Goal: Information Seeking & Learning: Learn about a topic

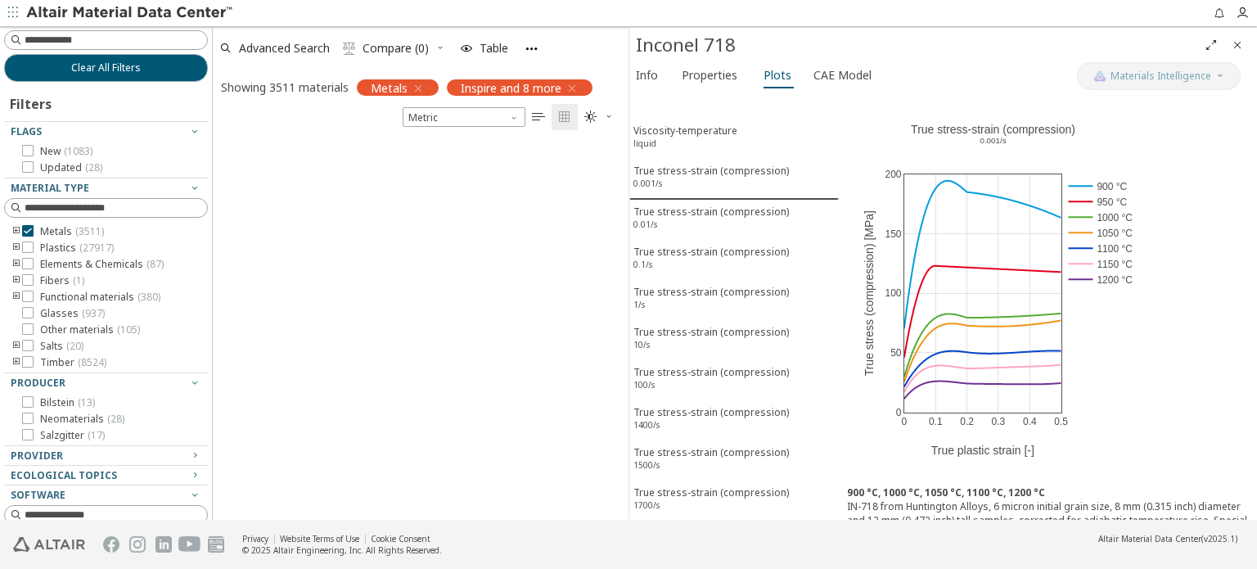
scroll to position [378, 403]
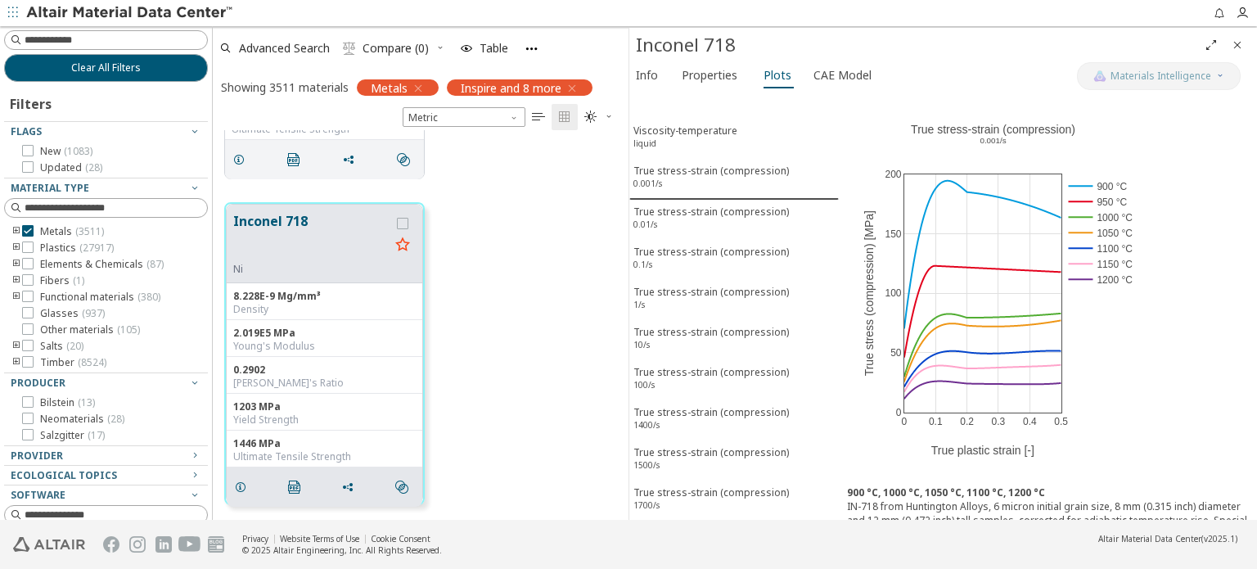
click at [1186, 387] on div "0 0.1 0.2 0.3 0.4 0.5 0 50 100 150 200 True stress-strain (compression) ​ 0.001…" at bounding box center [1048, 284] width 418 height 385
click at [1100, 100] on icon at bounding box center [1102, 102] width 13 height 13
click at [707, 248] on div "True stress-strain (compression) 0.1/s" at bounding box center [710, 260] width 155 height 30
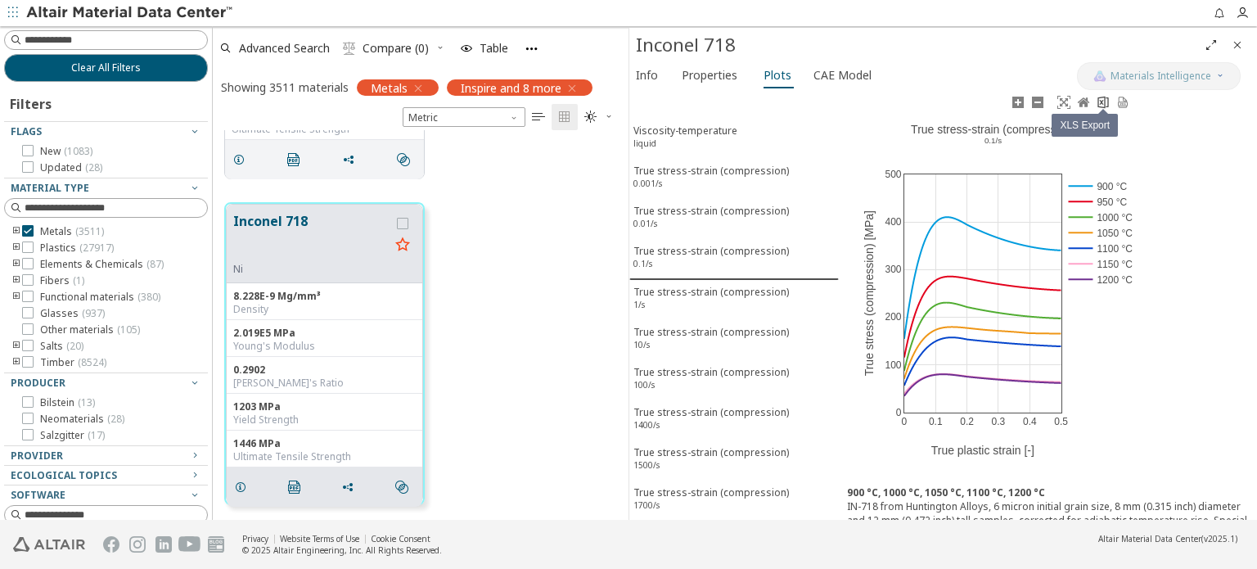
click at [1103, 104] on icon at bounding box center [1102, 102] width 13 height 13
click at [749, 285] on div "True stress-strain (compression) 1/s" at bounding box center [710, 300] width 155 height 30
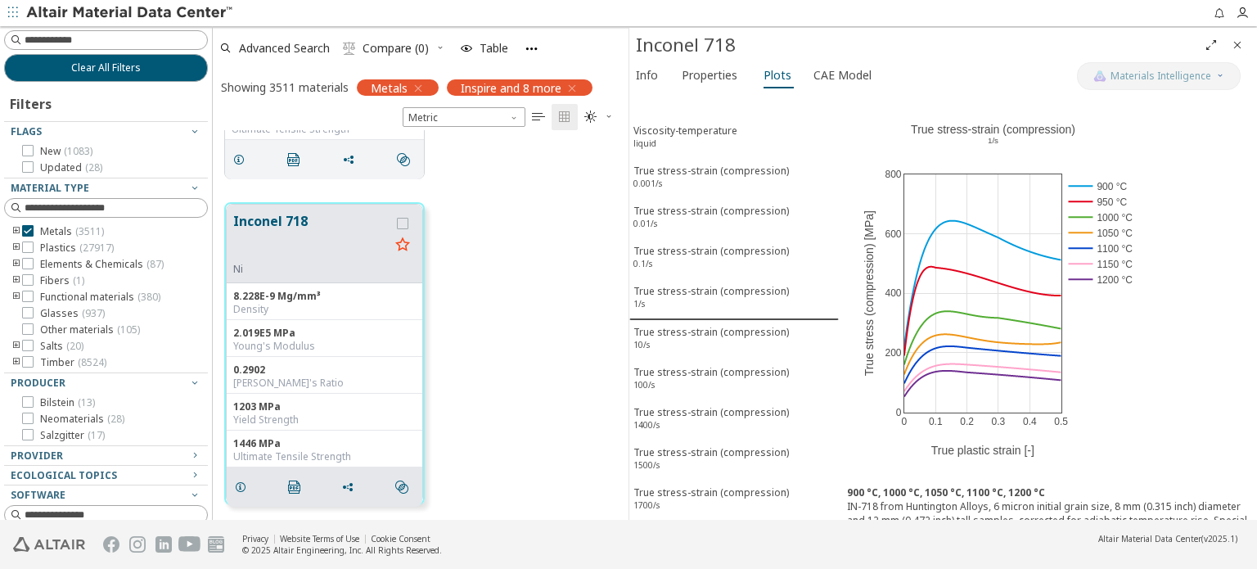
click at [1231, 295] on div "0 0.1 0.2 0.3 0.4 0.5 0 200 400 600 800 True stress-strain (compression) ​ 1/s …" at bounding box center [1048, 284] width 418 height 385
click at [691, 284] on div "True stress-strain (compression) 1/s" at bounding box center [710, 299] width 155 height 30
click at [1101, 101] on icon at bounding box center [1102, 102] width 11 height 12
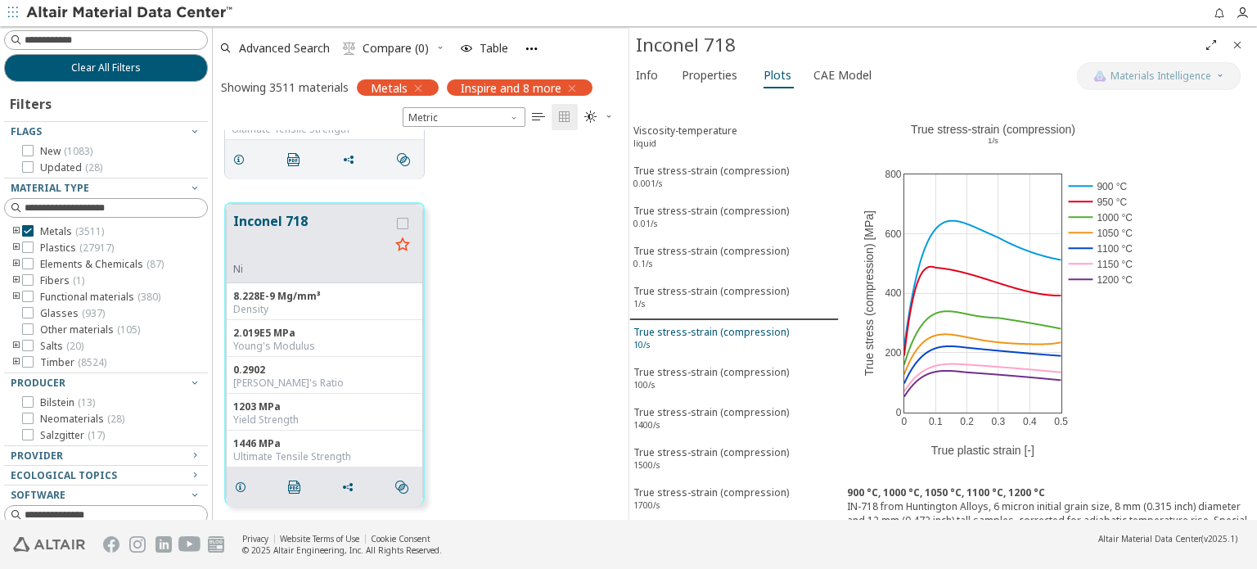
click at [716, 327] on div "True stress-strain (compression) 10/s" at bounding box center [710, 340] width 155 height 30
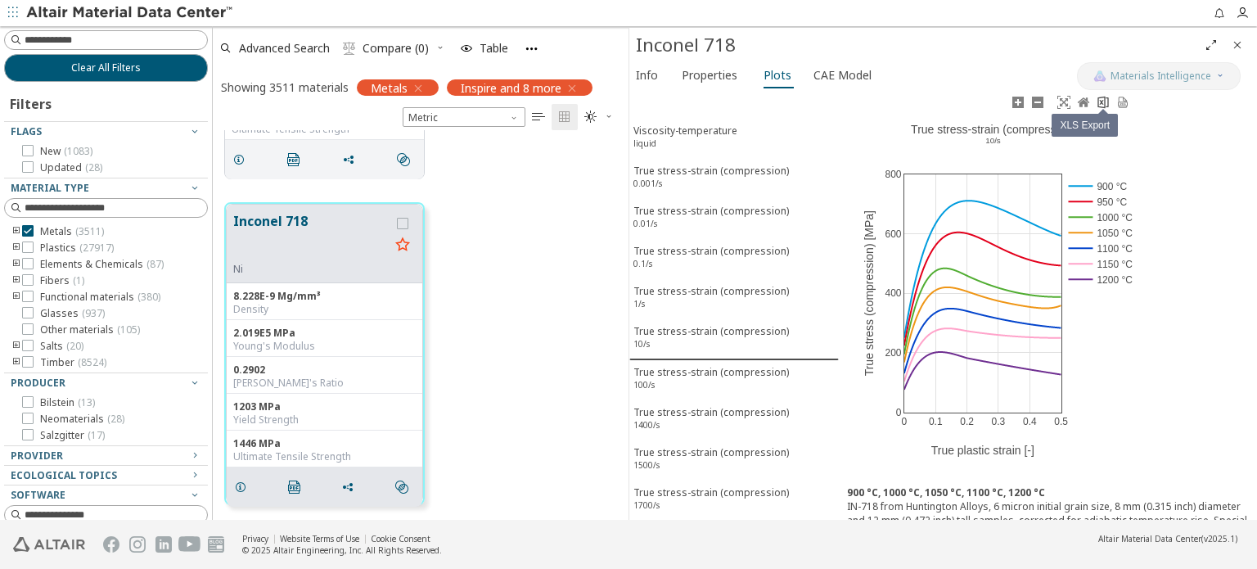
click at [1103, 104] on icon at bounding box center [1102, 102] width 11 height 12
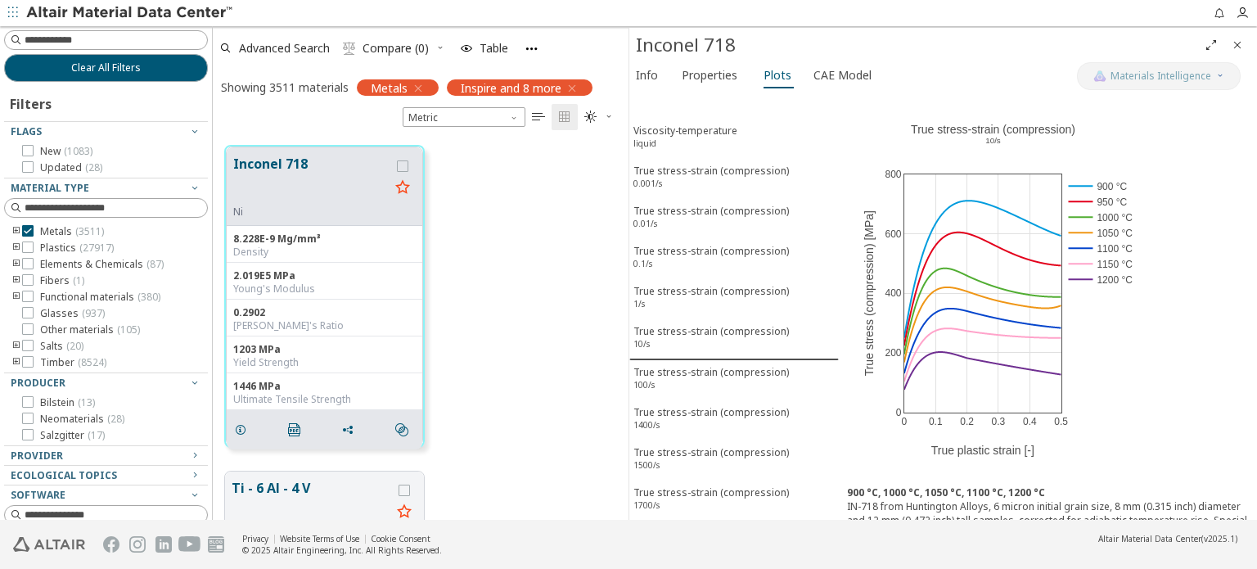
scroll to position [2952, 0]
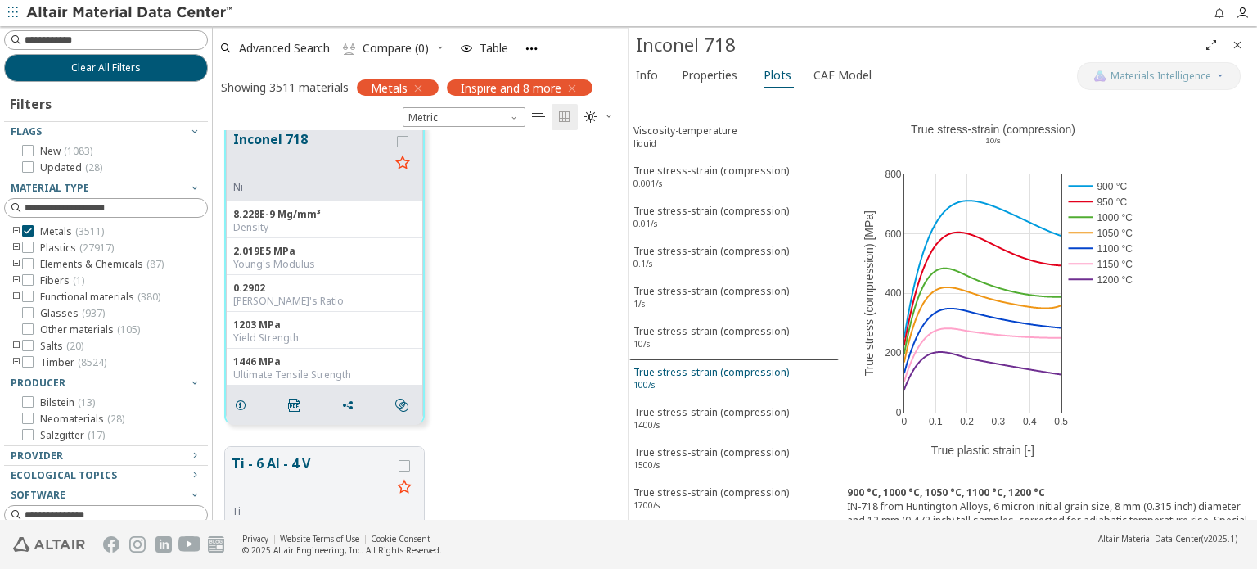
click at [719, 365] on div "True stress-strain (compression) 100/s" at bounding box center [710, 380] width 155 height 30
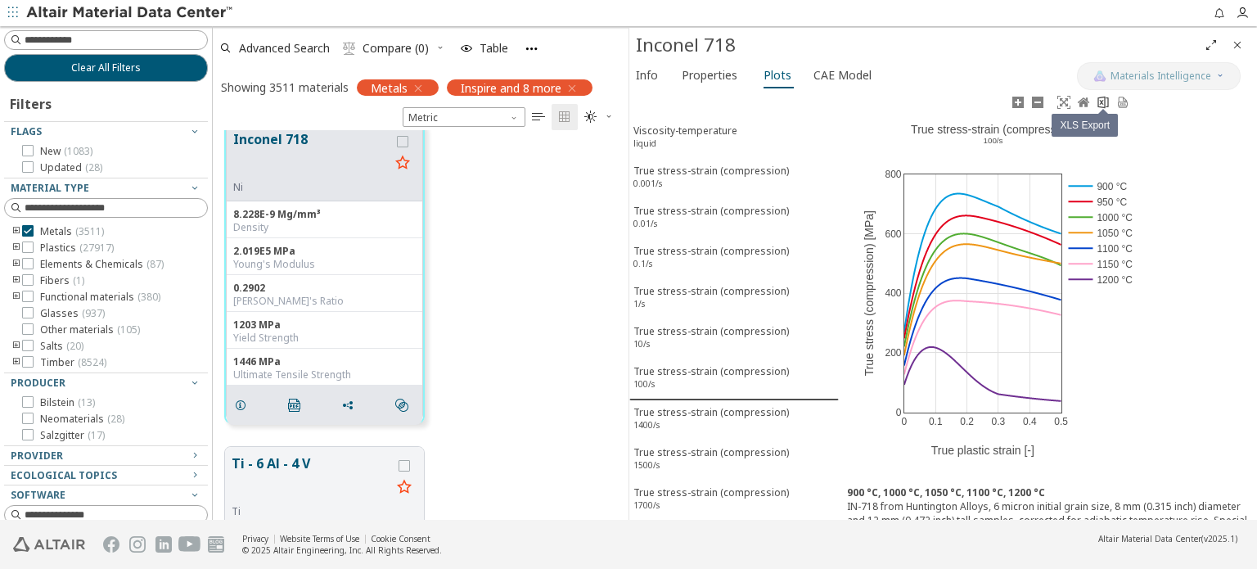
click at [1098, 100] on icon at bounding box center [1102, 102] width 11 height 12
click at [701, 405] on div "True stress-strain (compression) 1400/s" at bounding box center [710, 420] width 155 height 30
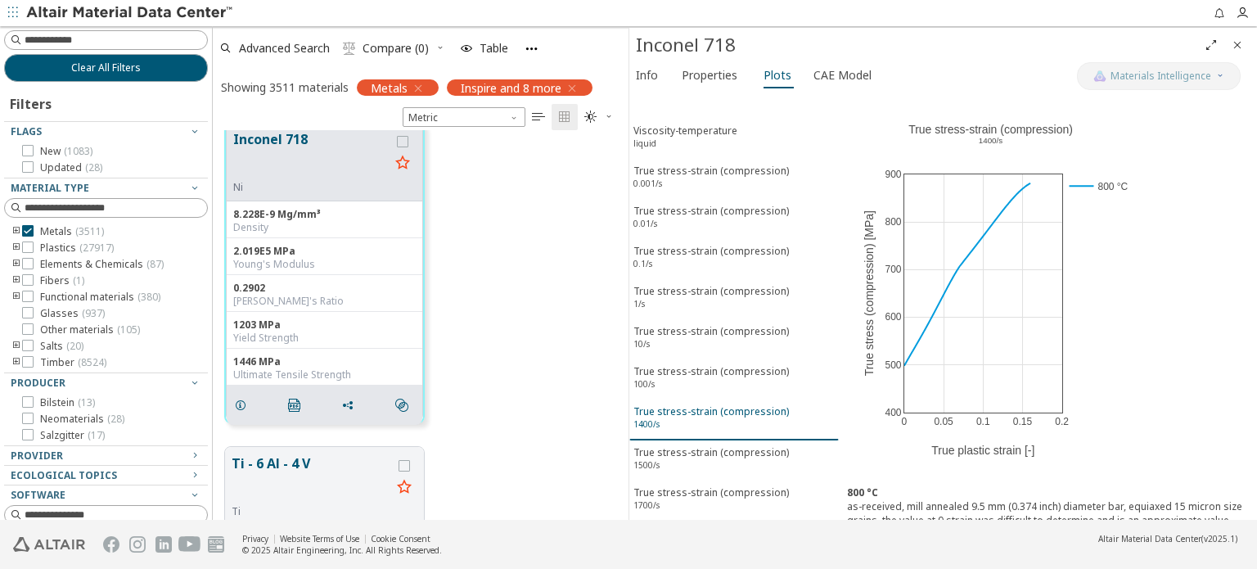
click at [723, 404] on div "True stress-strain (compression) 1400/s" at bounding box center [710, 419] width 155 height 30
click at [1095, 104] on icon at bounding box center [1097, 102] width 11 height 12
click at [726, 485] on div "True stress-strain (compression) 1700/s" at bounding box center [710, 500] width 155 height 30
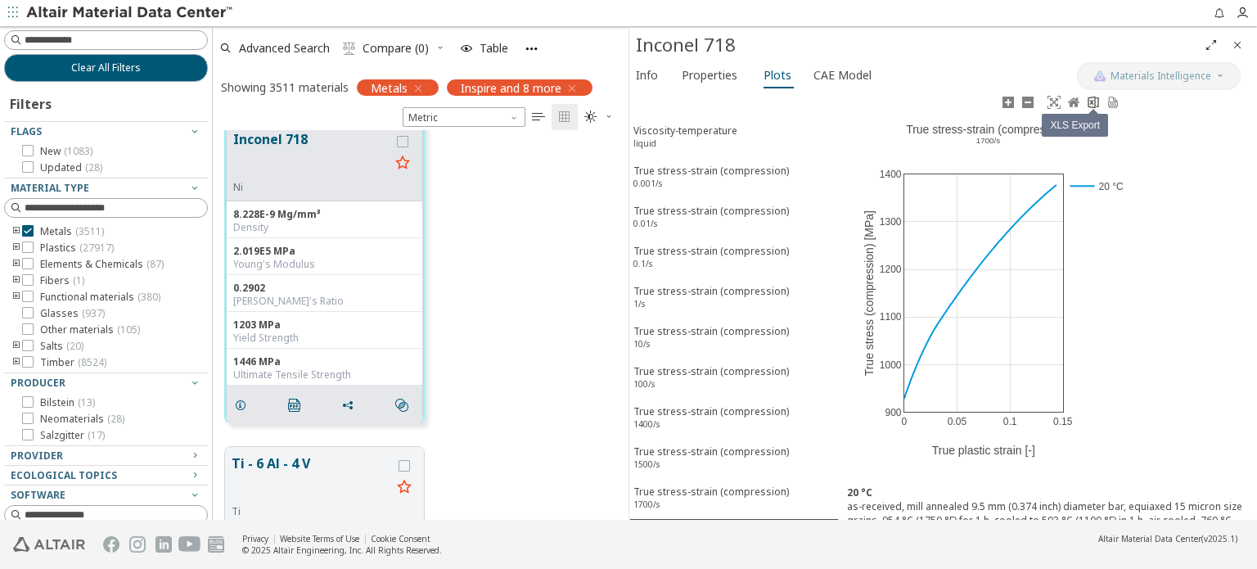
click at [1092, 104] on icon at bounding box center [1093, 102] width 13 height 13
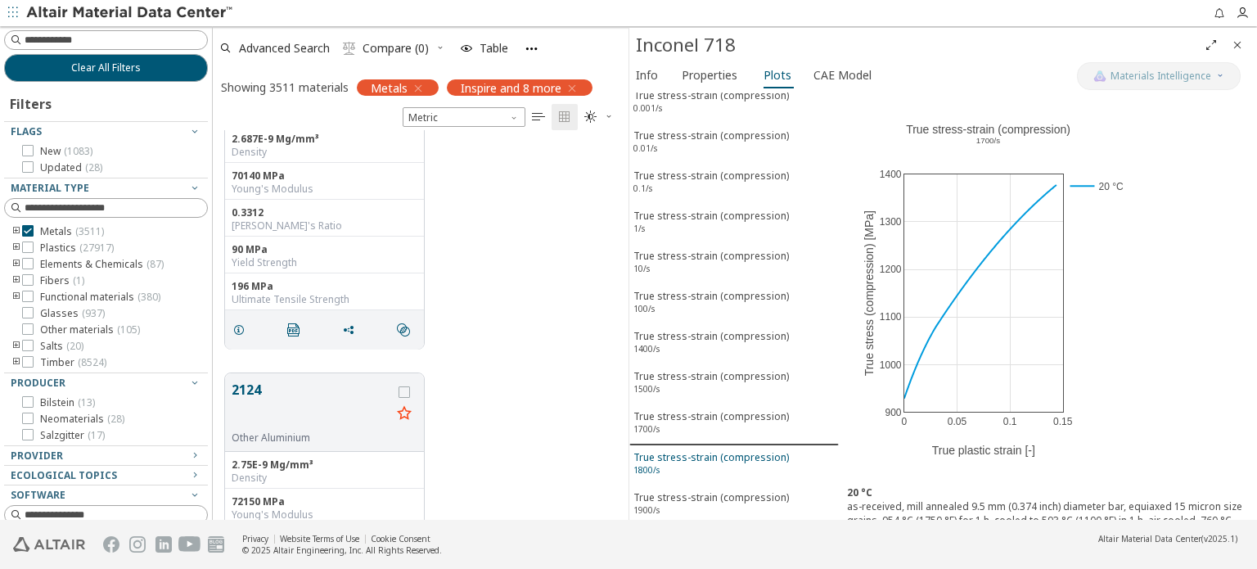
scroll to position [0, 0]
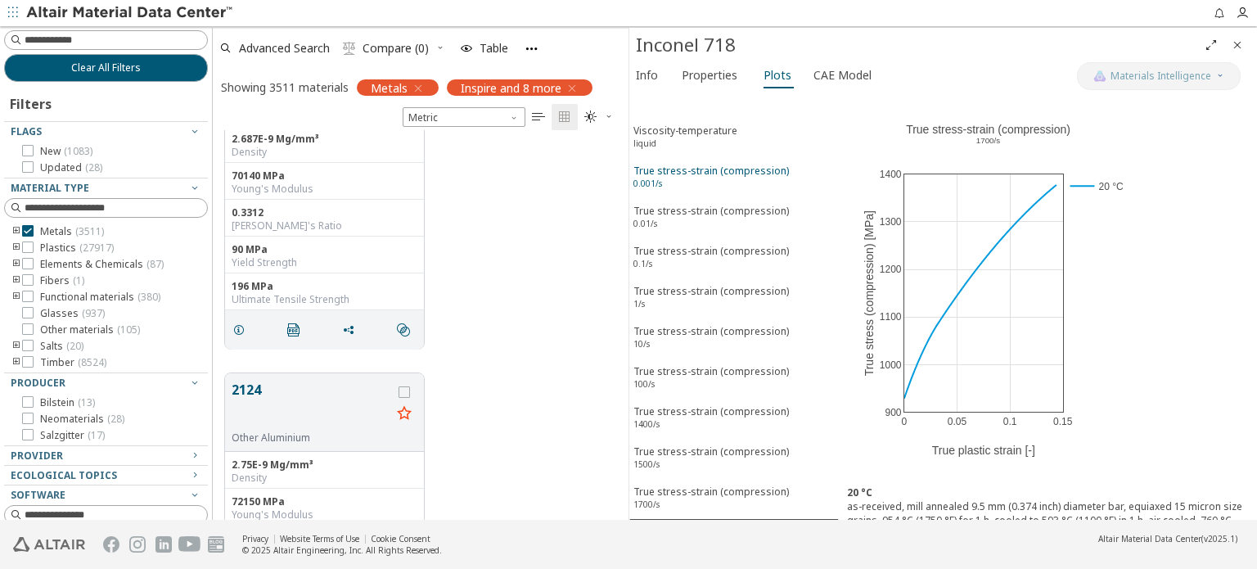
click at [750, 164] on div "True stress-strain (compression) 0.001/s" at bounding box center [710, 179] width 155 height 30
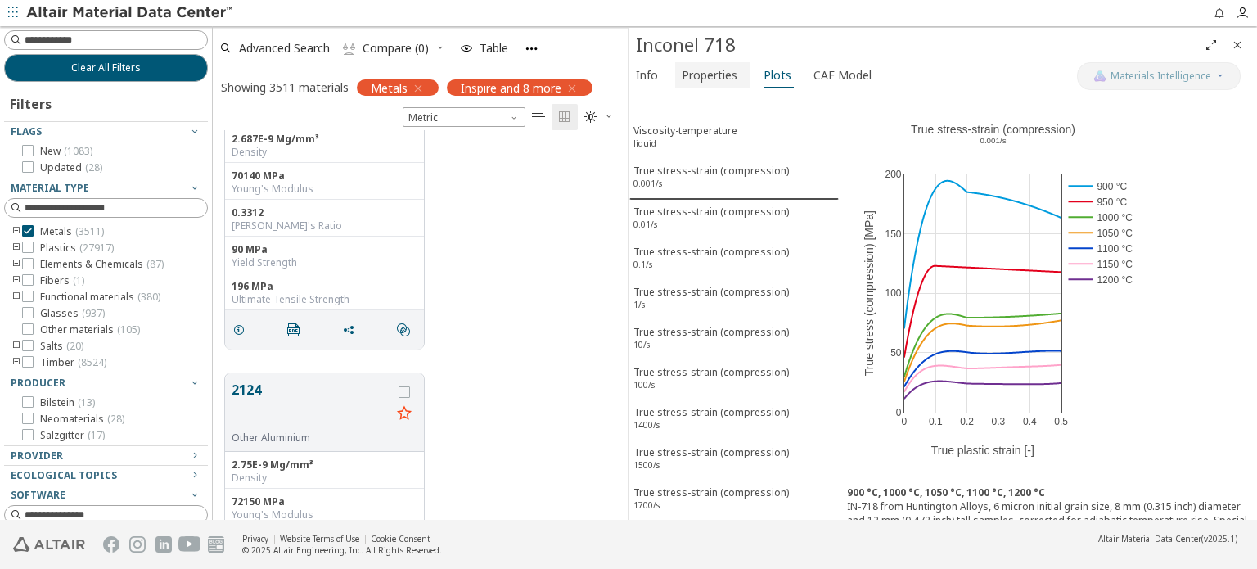
click at [713, 74] on span "Properties" at bounding box center [710, 75] width 56 height 26
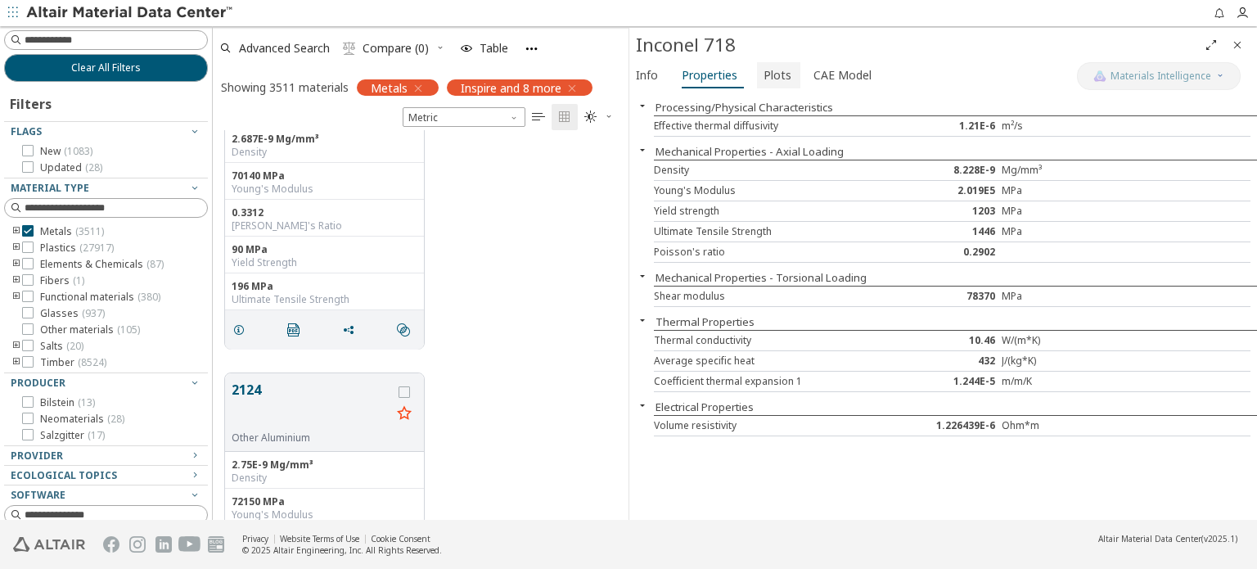
click at [779, 80] on span "Plots" at bounding box center [777, 75] width 28 height 26
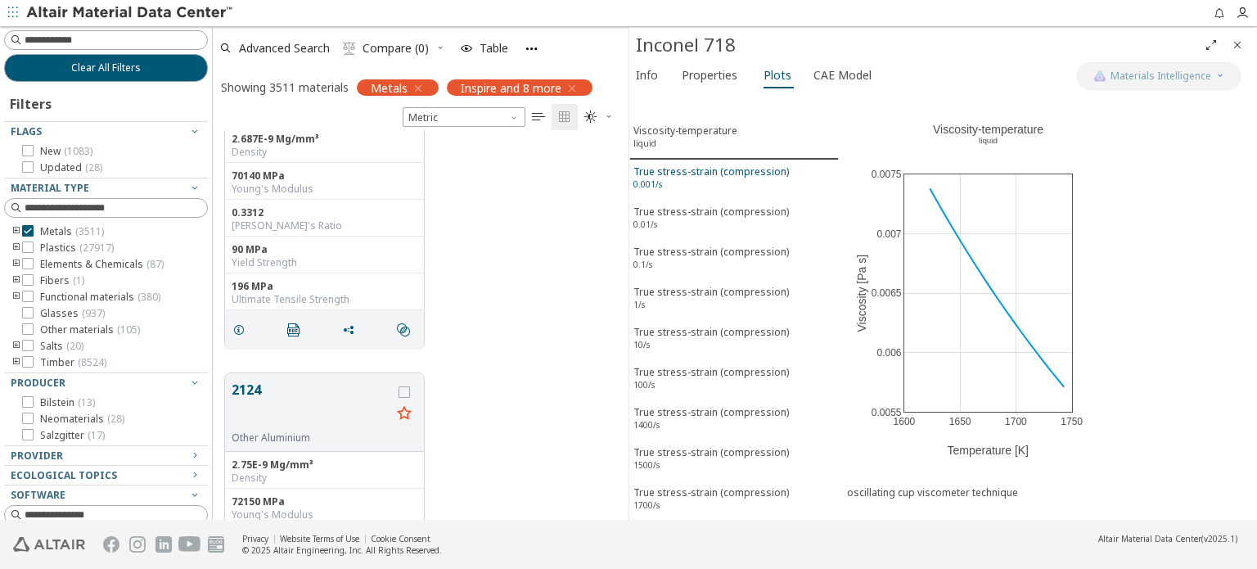
click at [707, 166] on div "True stress-strain (compression) 0.001/s" at bounding box center [710, 179] width 155 height 30
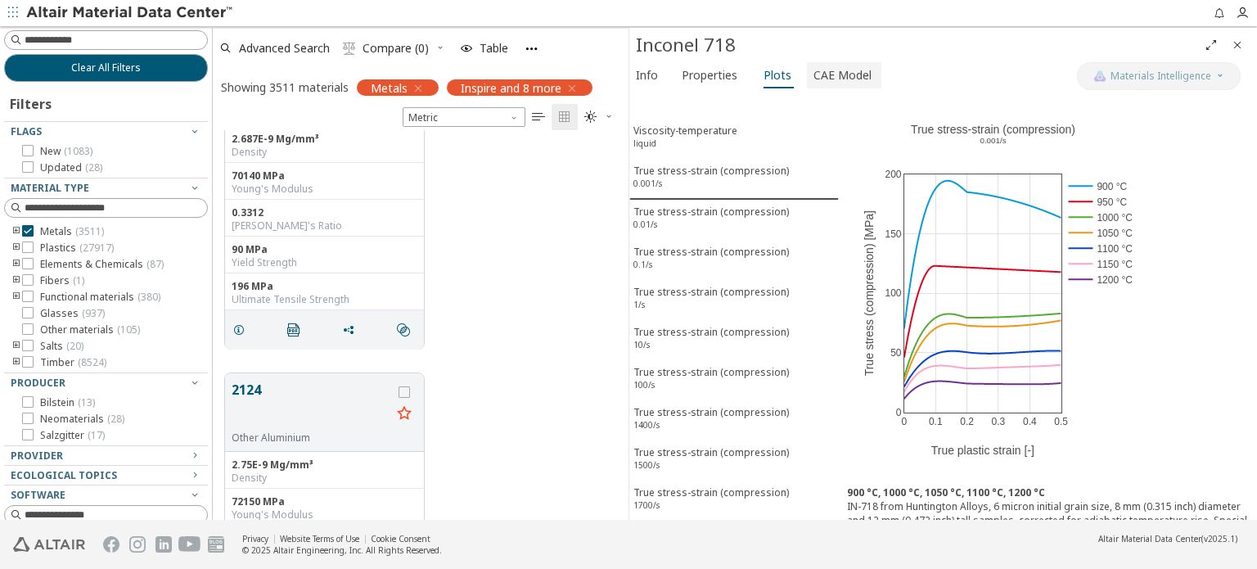
click at [817, 78] on span "CAE Model" at bounding box center [842, 75] width 58 height 26
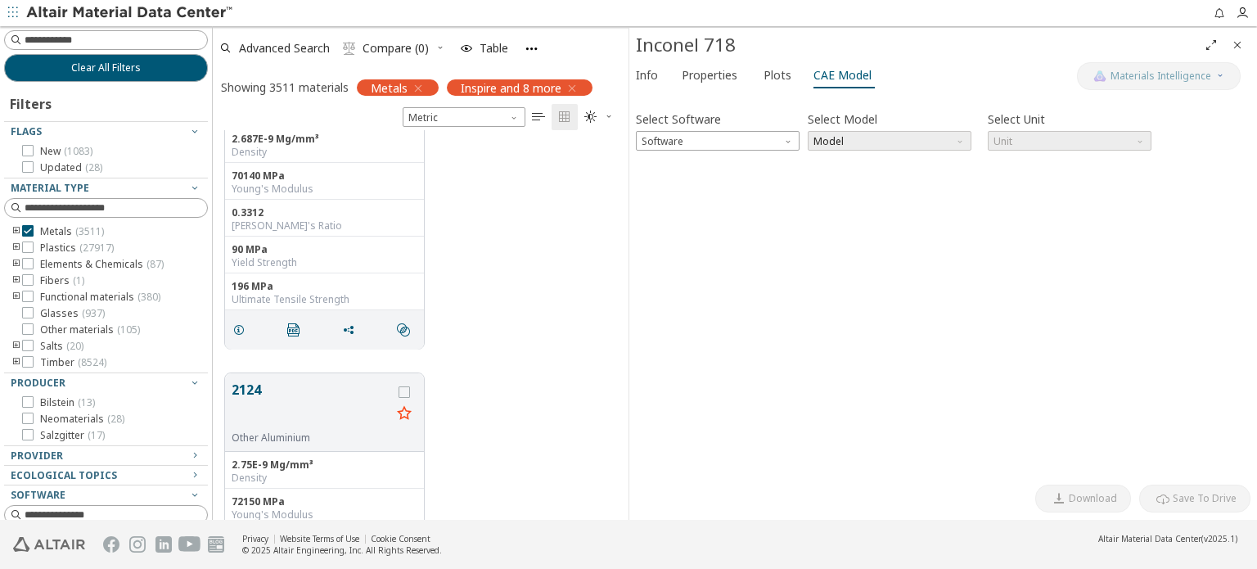
click at [897, 138] on span "Model" at bounding box center [890, 141] width 164 height 20
click at [736, 142] on span "Software" at bounding box center [718, 141] width 164 height 20
click at [727, 179] on span "OptiStruct" at bounding box center [717, 180] width 151 height 11
click at [861, 140] on span "Model" at bounding box center [890, 141] width 164 height 20
click at [1038, 319] on div "Select Software OptiStruct Select Model Model Select Unit N mm s Mg Invalid dat…" at bounding box center [943, 287] width 614 height 377
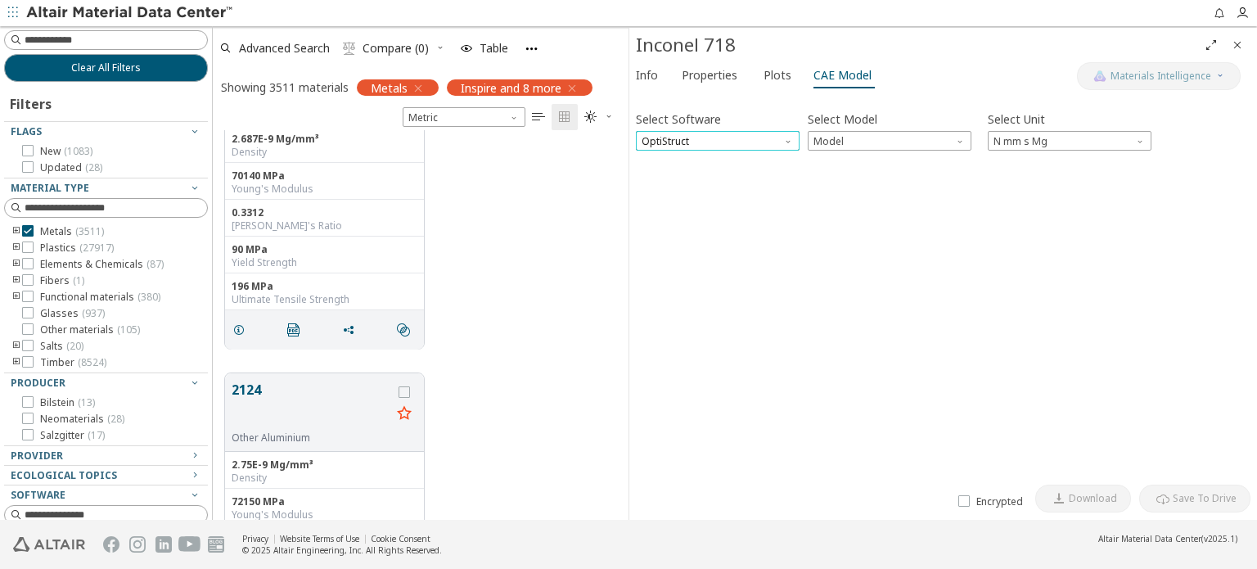
click at [727, 133] on span "OptiStruct" at bounding box center [718, 141] width 164 height 20
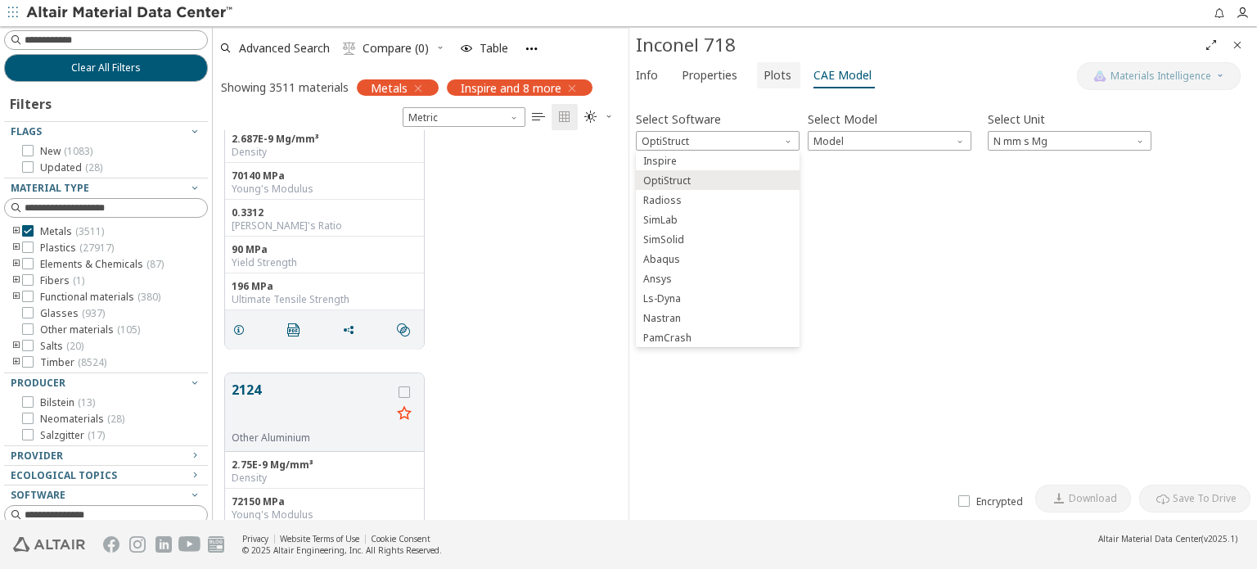
click at [781, 67] on span "Plots" at bounding box center [777, 75] width 28 height 26
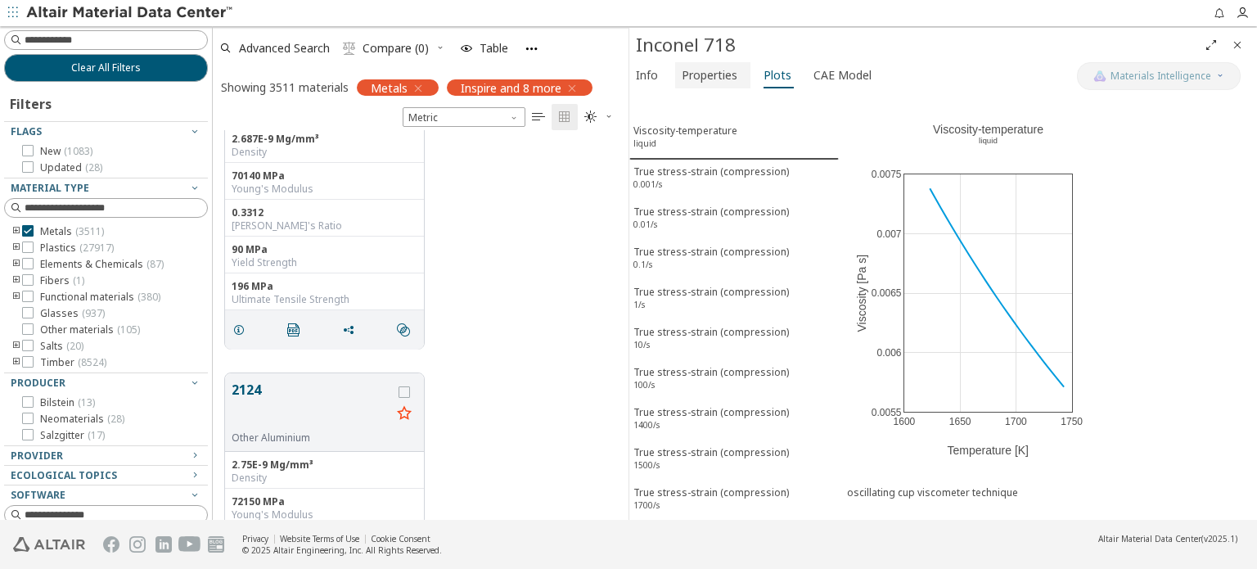
click at [709, 80] on span "Properties" at bounding box center [710, 75] width 56 height 26
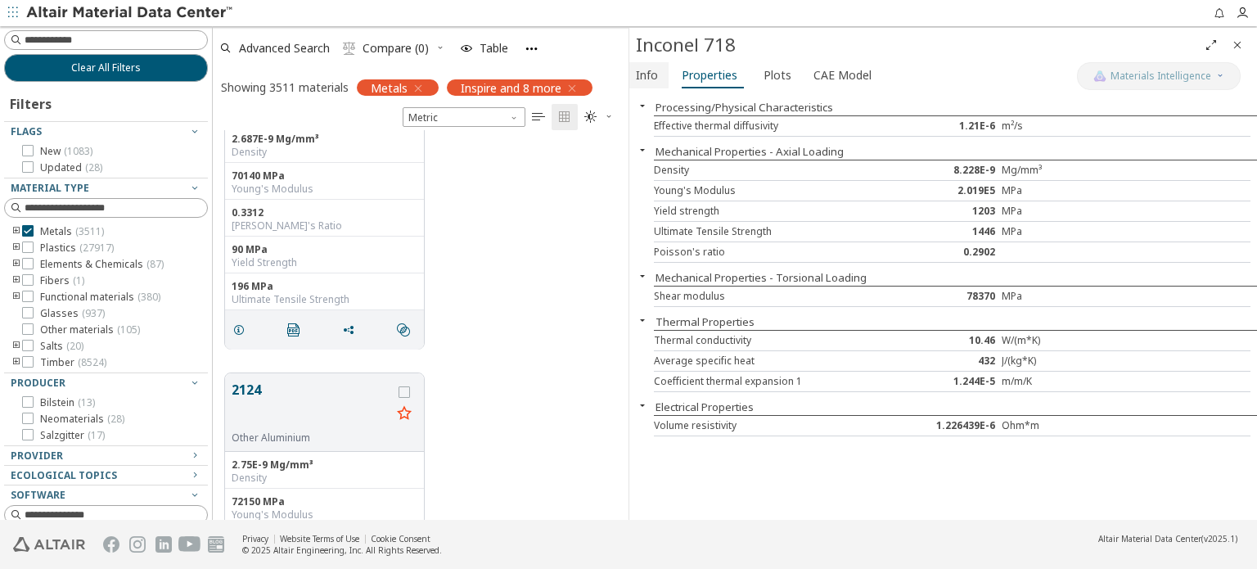
click at [658, 84] on span "Info" at bounding box center [649, 75] width 26 height 26
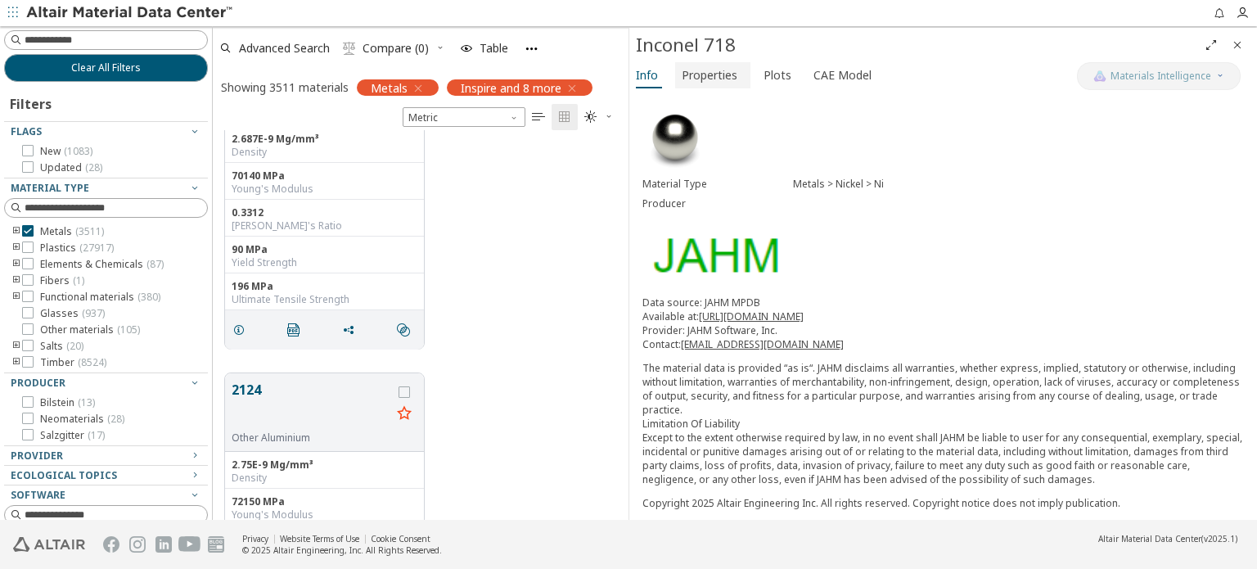
click at [714, 83] on span "Properties" at bounding box center [710, 75] width 56 height 26
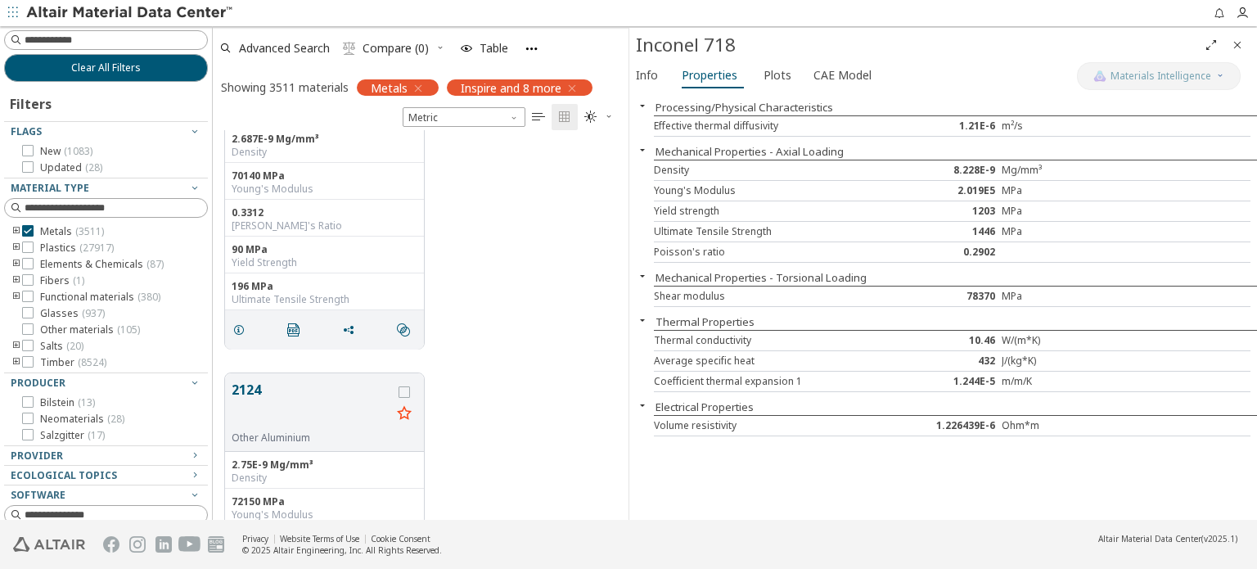
click at [641, 146] on icon "button" at bounding box center [642, 149] width 13 height 13
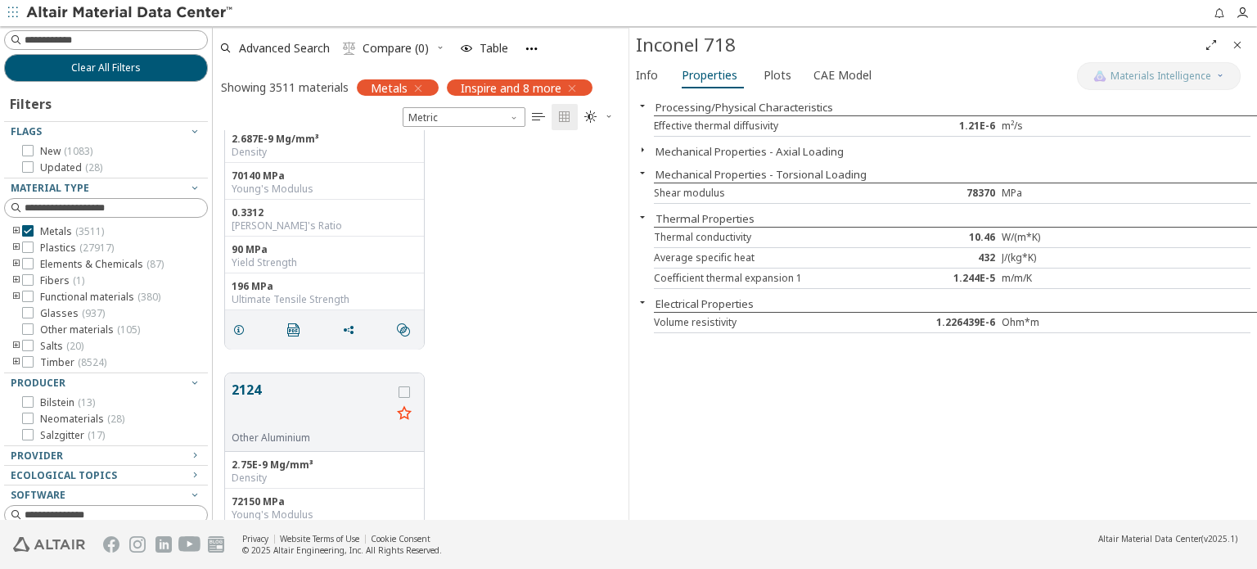
click at [641, 146] on icon "button" at bounding box center [642, 149] width 13 height 13
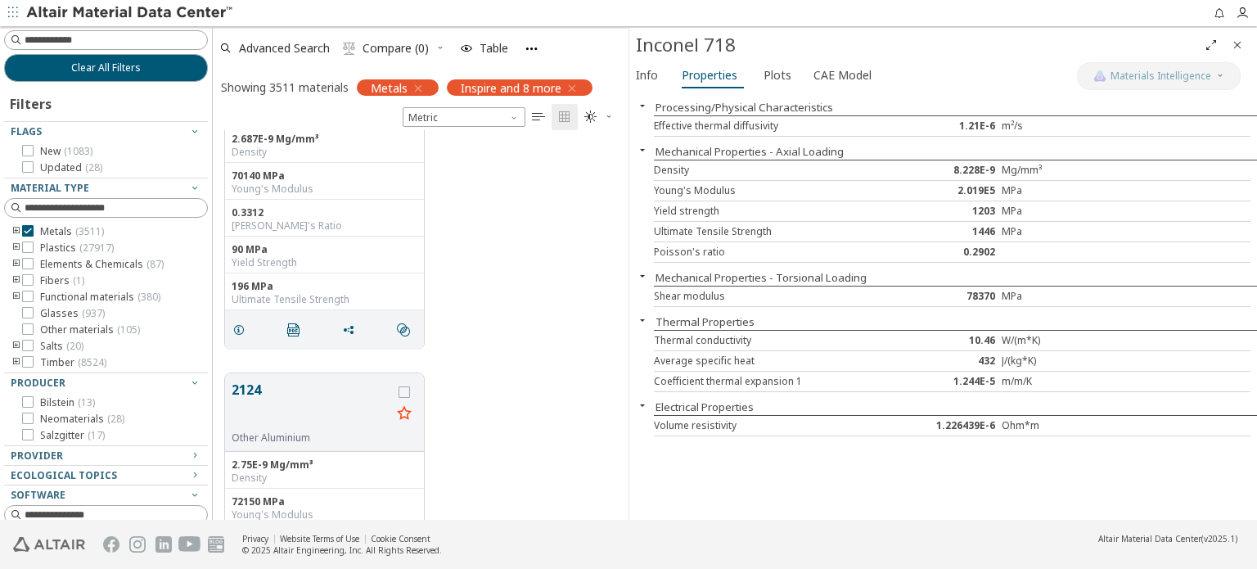
click at [723, 473] on div "Processing/Physical Characteristics Effective thermal diffusivity 1.21E-6 m²/s …" at bounding box center [943, 305] width 628 height 427
click at [781, 85] on span "Plots" at bounding box center [777, 75] width 28 height 26
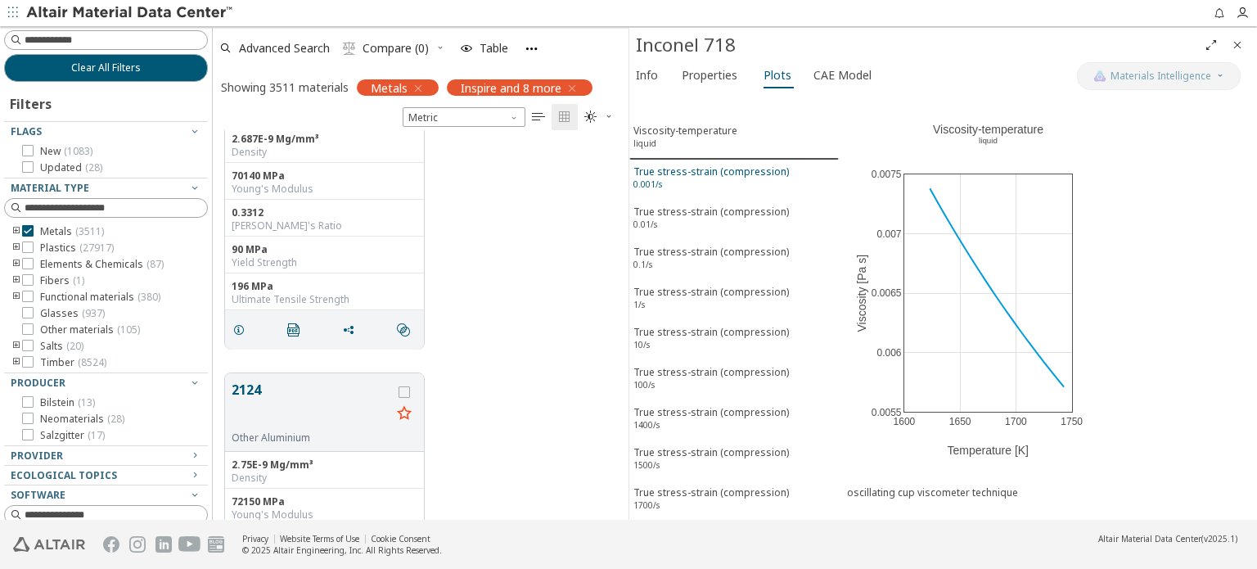
click at [690, 178] on div "True stress-strain (compression) 0.001/s" at bounding box center [710, 179] width 155 height 30
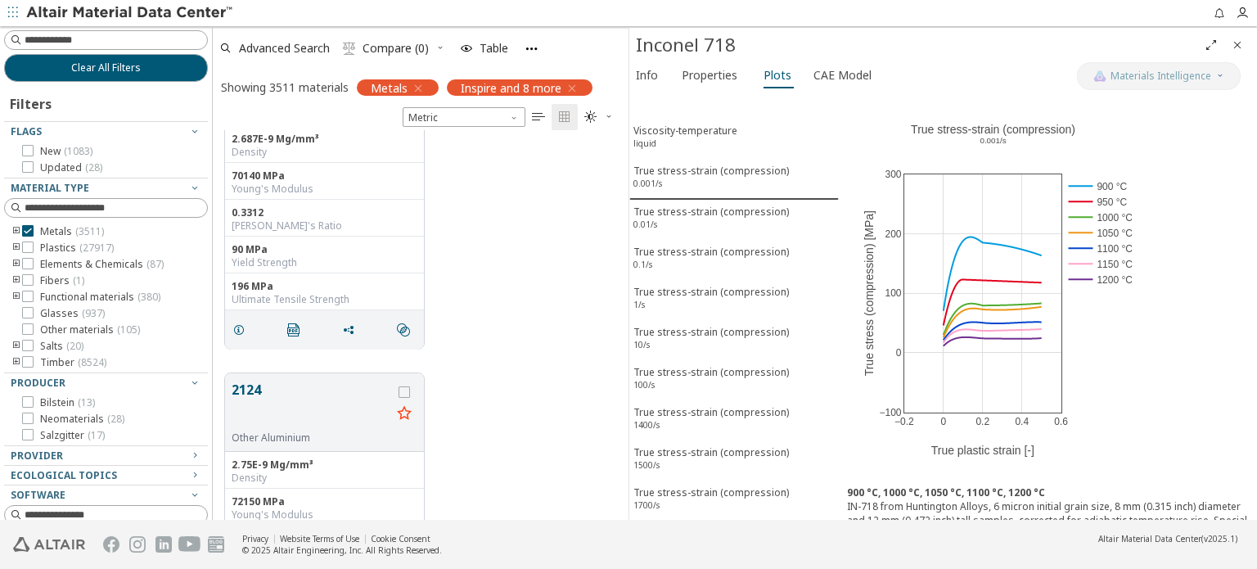
click at [1168, 437] on div "−0.2 0 0.2 0.4 0.6 −100 0 100 200 300 True stress-strain (compression) ​ 0.001/…" at bounding box center [1048, 284] width 418 height 385
click at [1172, 392] on div "−0.2 0 0.2 0.4 0.6 −100 0 100 200 300 True stress-strain (compression) ​ 0.001/…" at bounding box center [1048, 284] width 418 height 385
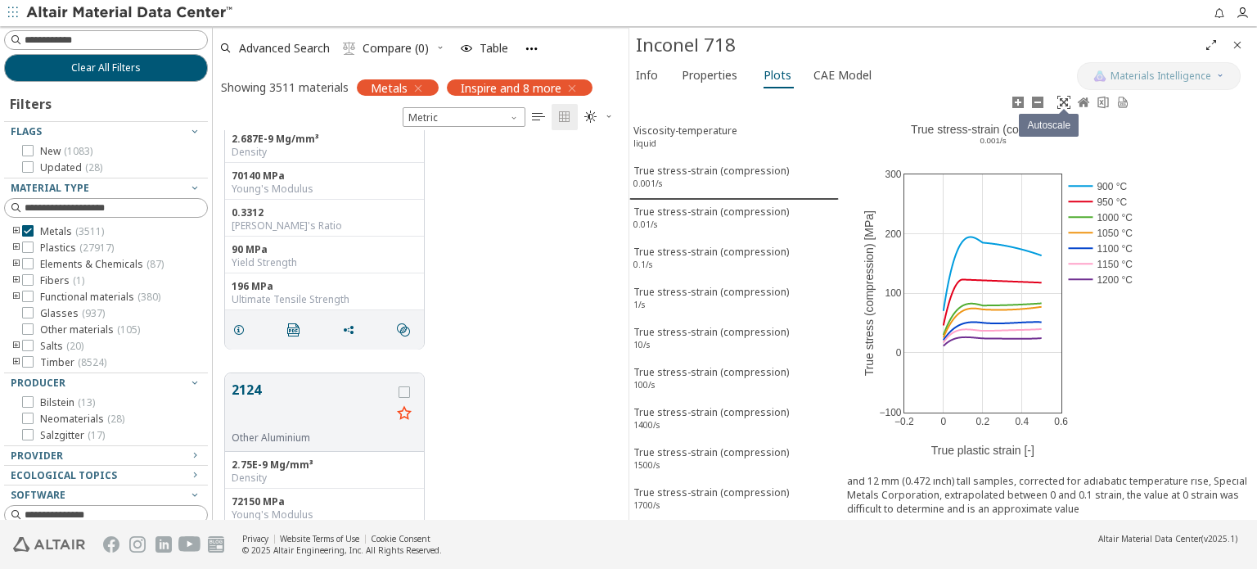
click at [1063, 101] on icon at bounding box center [1063, 102] width 13 height 13
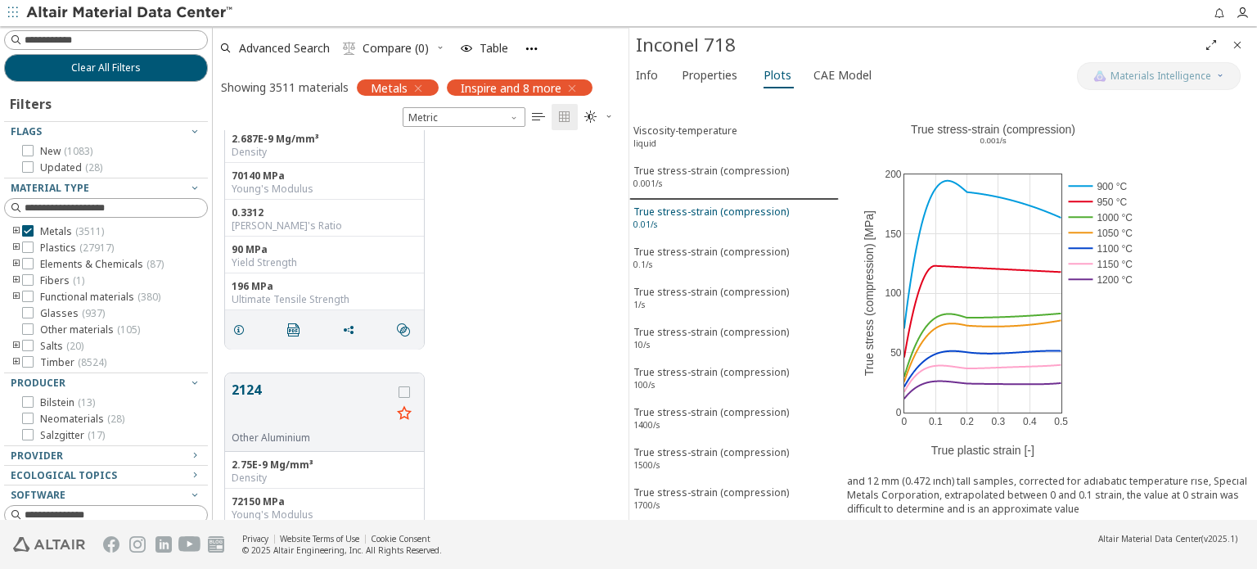
click at [723, 200] on button "True stress-strain (compression) 0.01/s" at bounding box center [733, 220] width 209 height 40
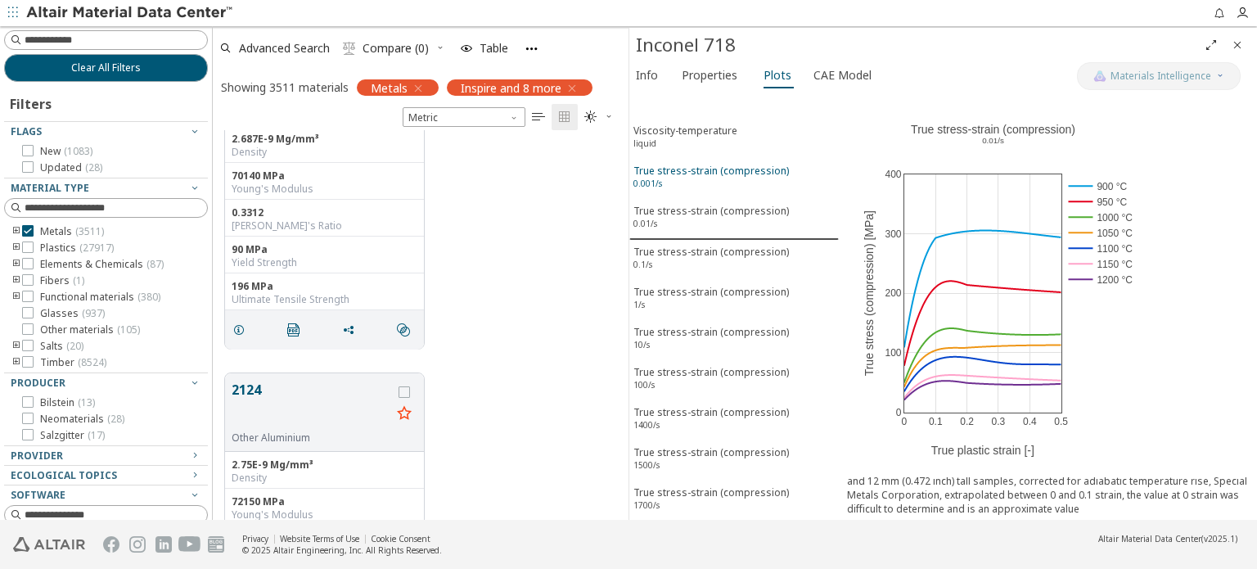
click at [705, 182] on div "True stress-strain (compression) 0.001/s" at bounding box center [710, 179] width 155 height 30
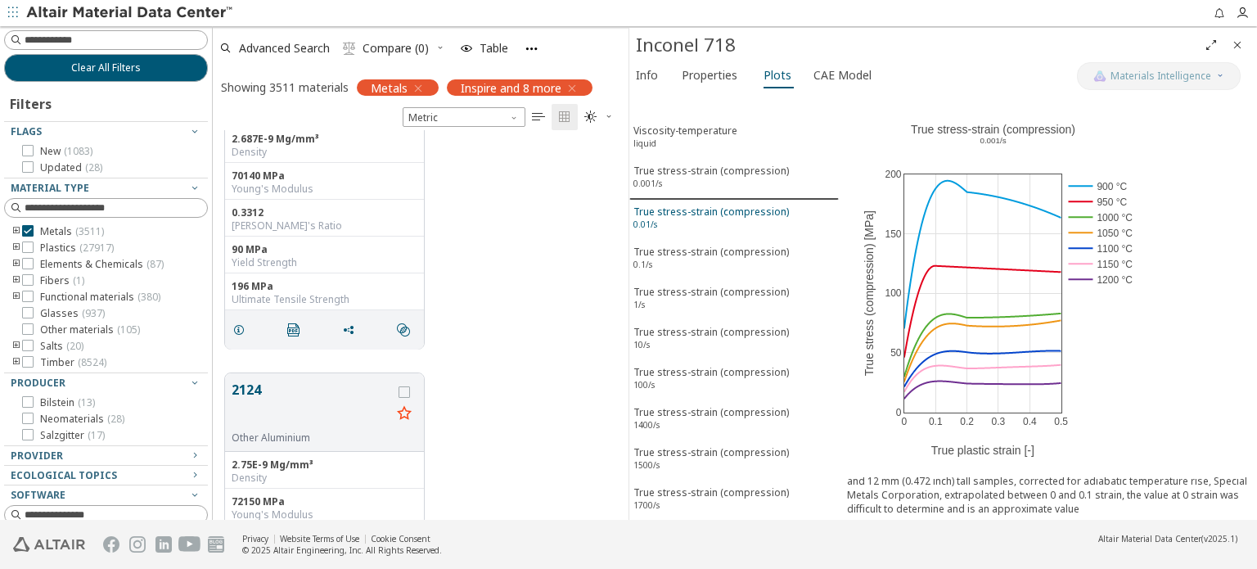
click at [698, 217] on div "True stress-strain (compression) 0.01/s" at bounding box center [710, 220] width 155 height 30
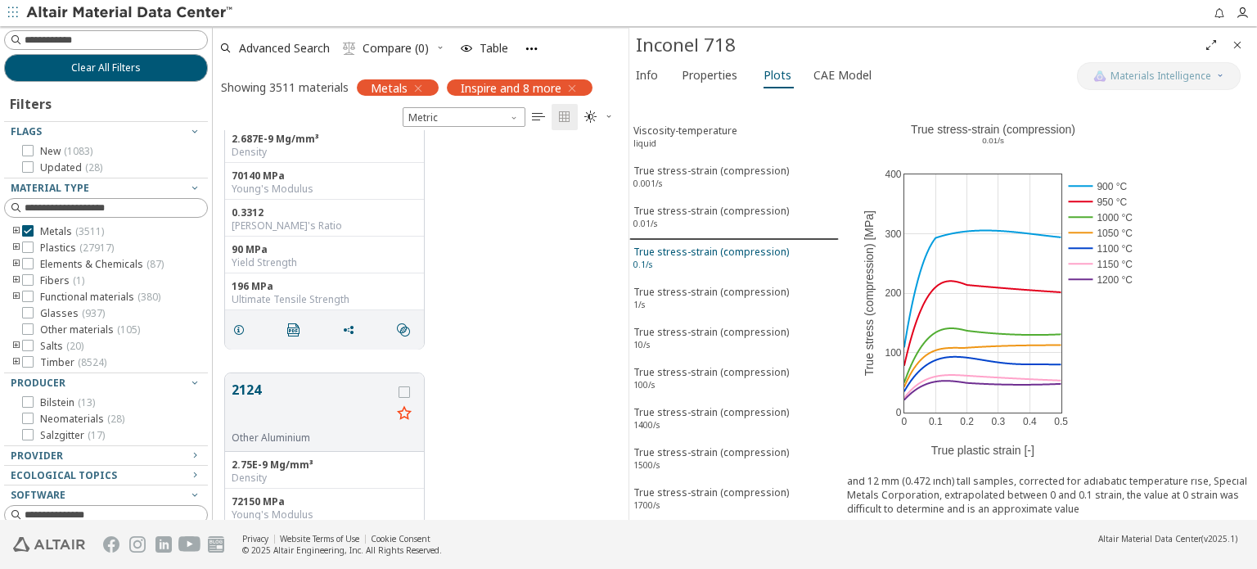
click at [703, 245] on div "True stress-strain (compression) 0.1/s" at bounding box center [710, 260] width 155 height 30
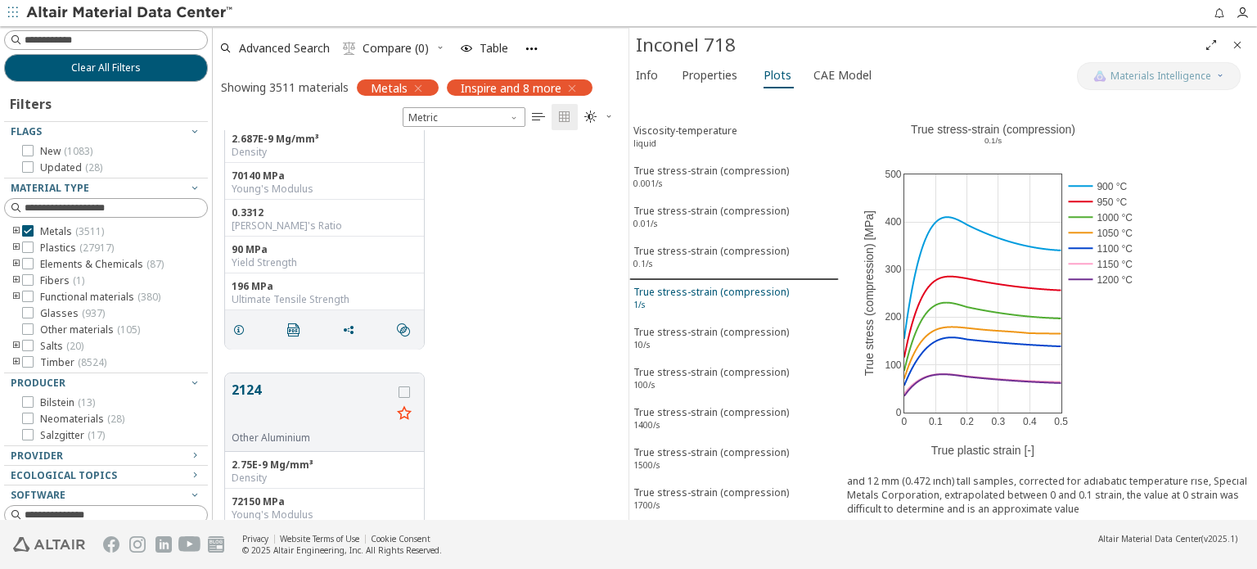
click at [700, 288] on div "True stress-strain (compression) 1/s" at bounding box center [710, 300] width 155 height 30
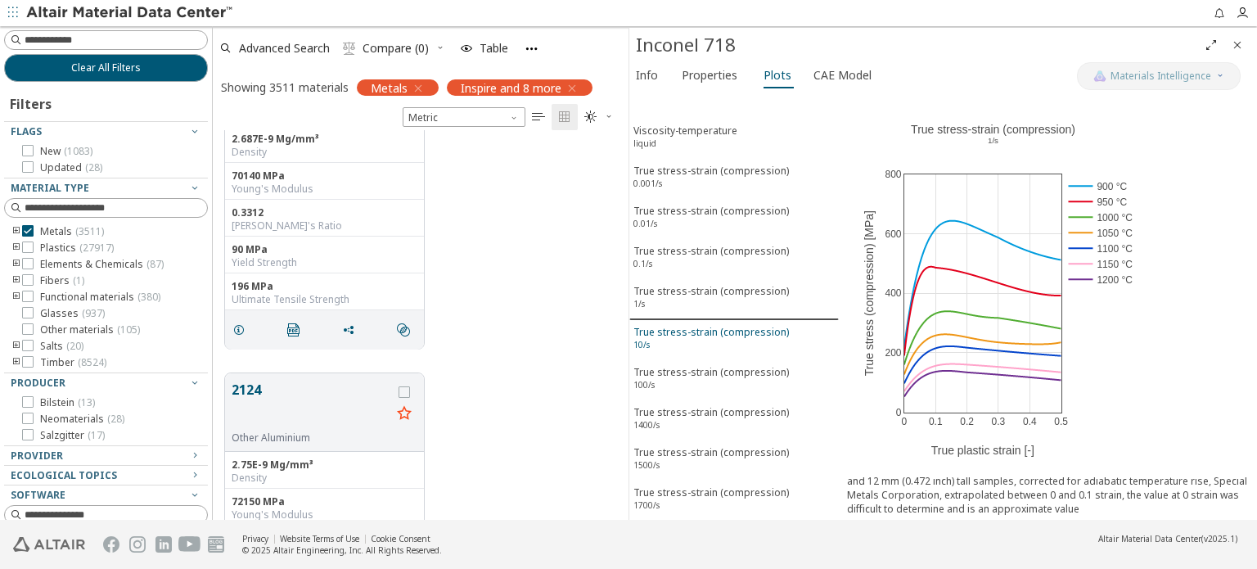
click at [693, 326] on div "True stress-strain (compression) 10/s" at bounding box center [710, 340] width 155 height 30
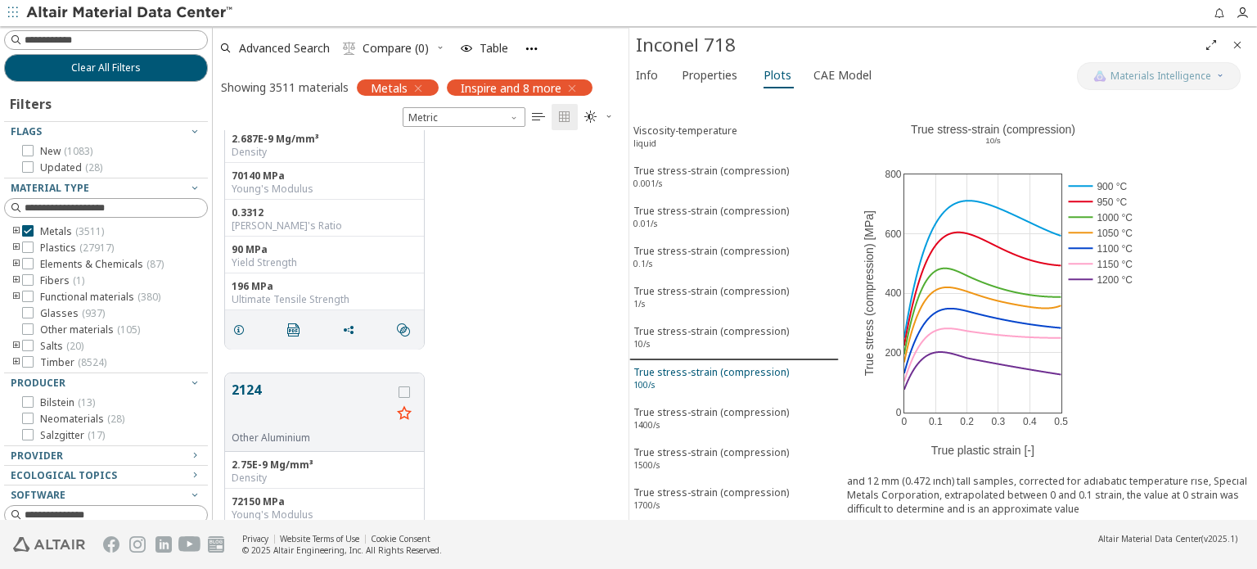
click at [684, 366] on div "True stress-strain (compression) 100/s" at bounding box center [710, 380] width 155 height 30
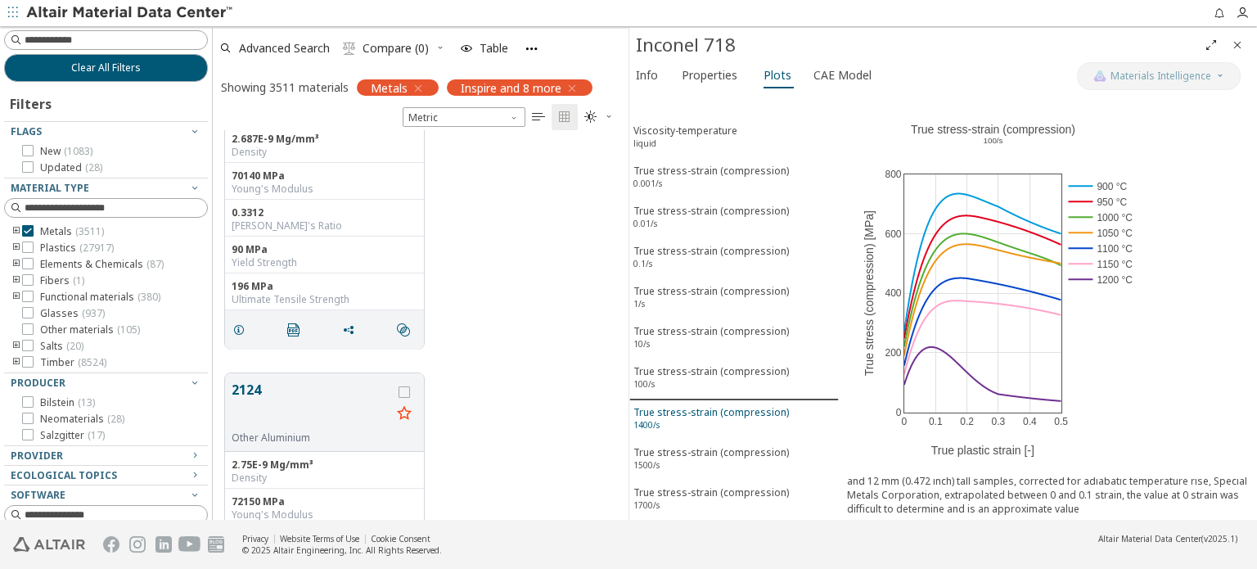
click at [683, 413] on div "True stress-strain (compression) 1400/s" at bounding box center [710, 420] width 155 height 30
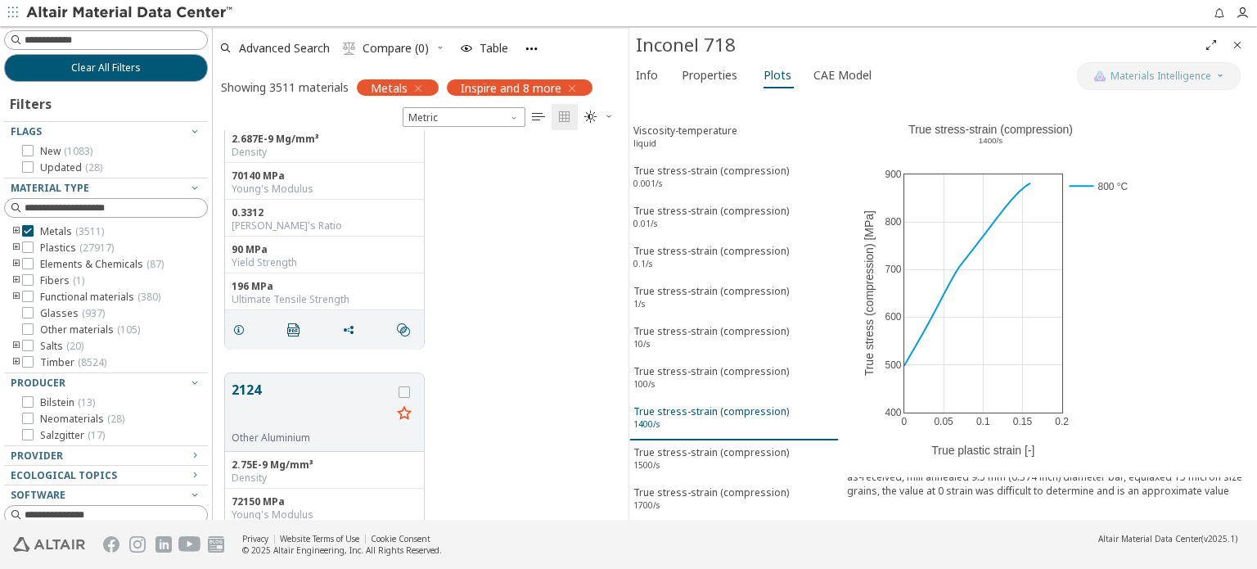
click at [683, 413] on div "True stress-strain (compression) 1400/s" at bounding box center [710, 419] width 155 height 30
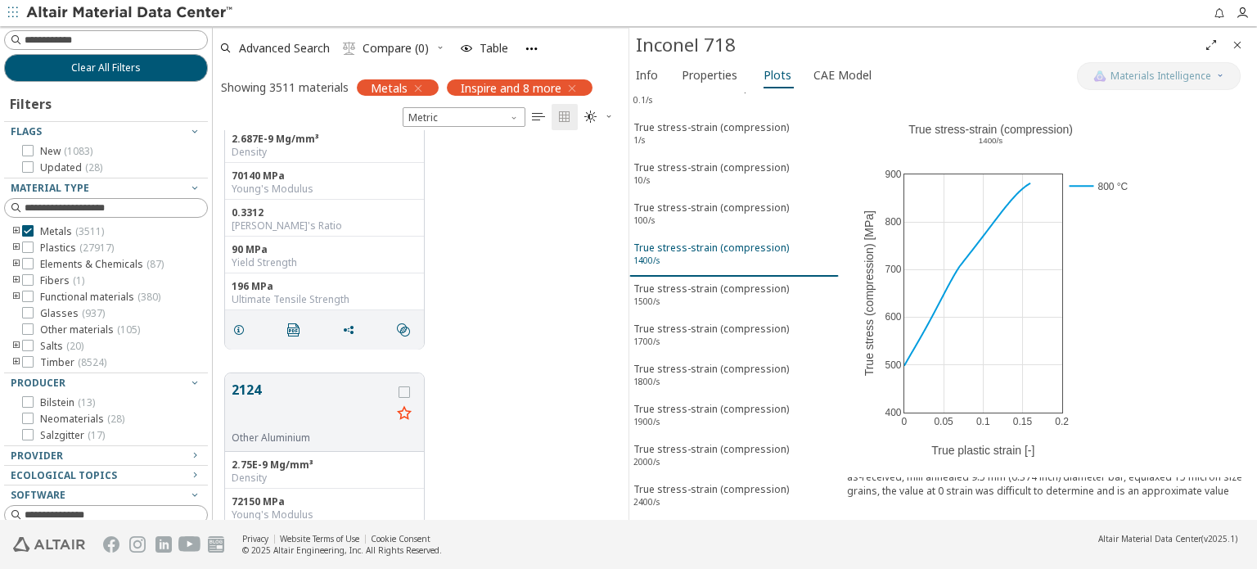
scroll to position [82, 0]
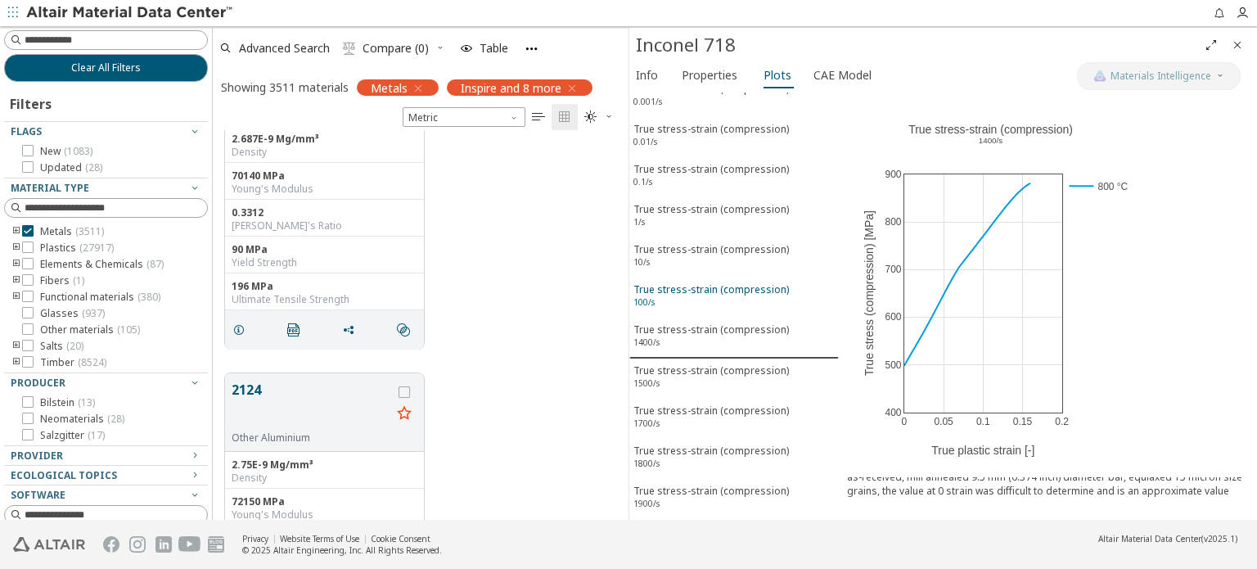
click at [682, 283] on div "True stress-strain (compression) 100/s" at bounding box center [710, 297] width 155 height 30
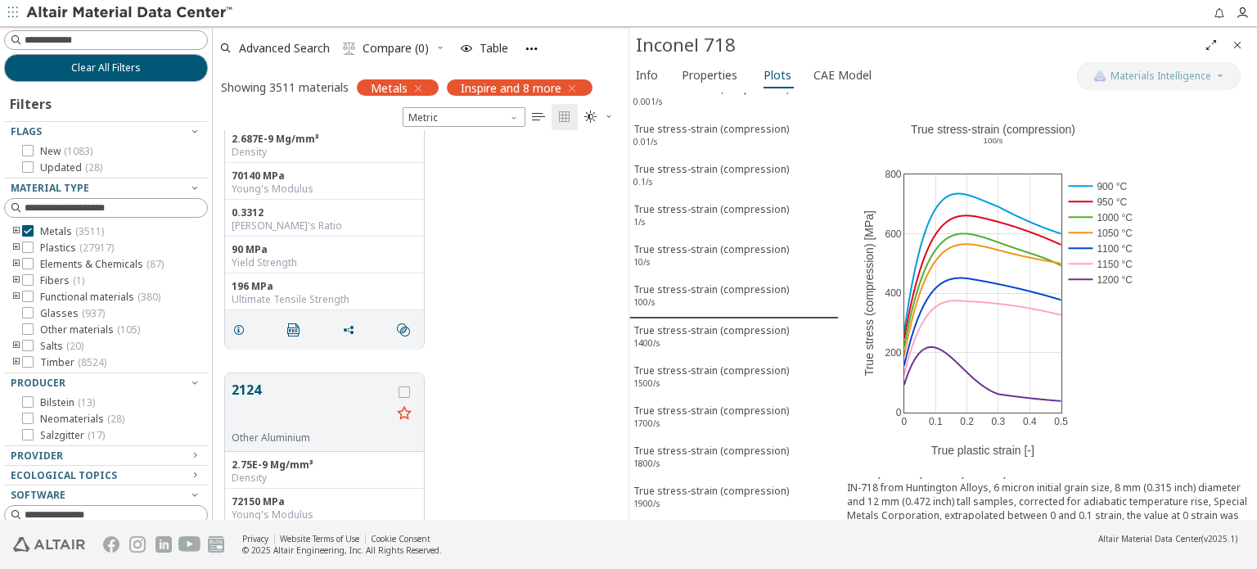
scroll to position [33, 0]
click at [728, 277] on button "True stress-strain (compression) 100/s" at bounding box center [733, 297] width 209 height 41
click at [734, 242] on div "True stress-strain (compression) 10/s" at bounding box center [710, 257] width 155 height 30
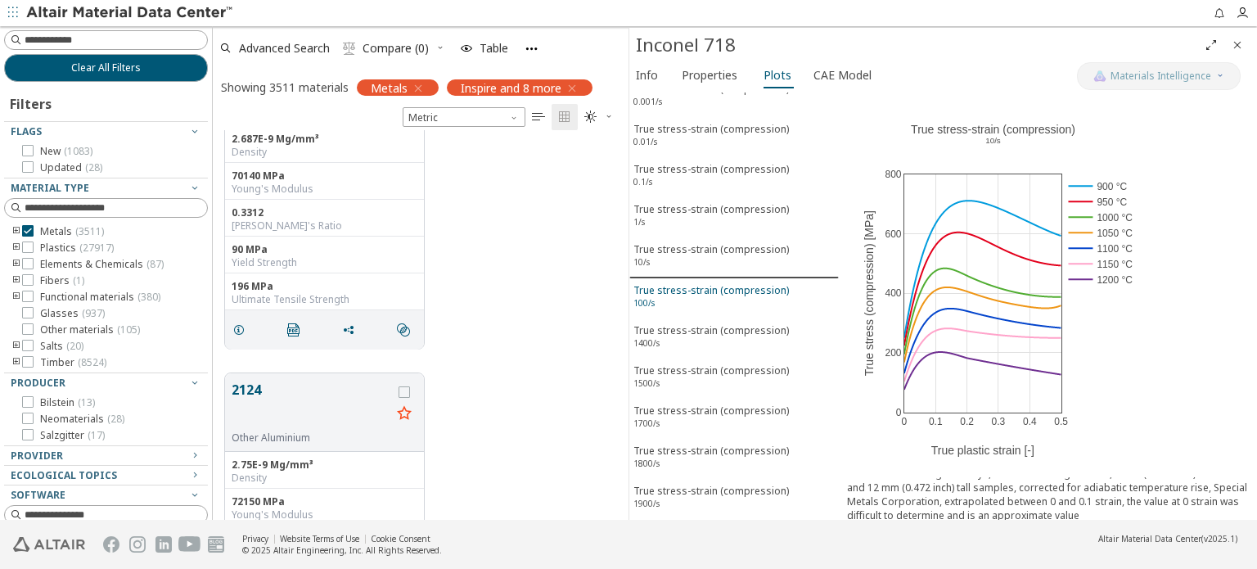
click at [730, 283] on div "True stress-strain (compression) 100/s" at bounding box center [710, 298] width 155 height 30
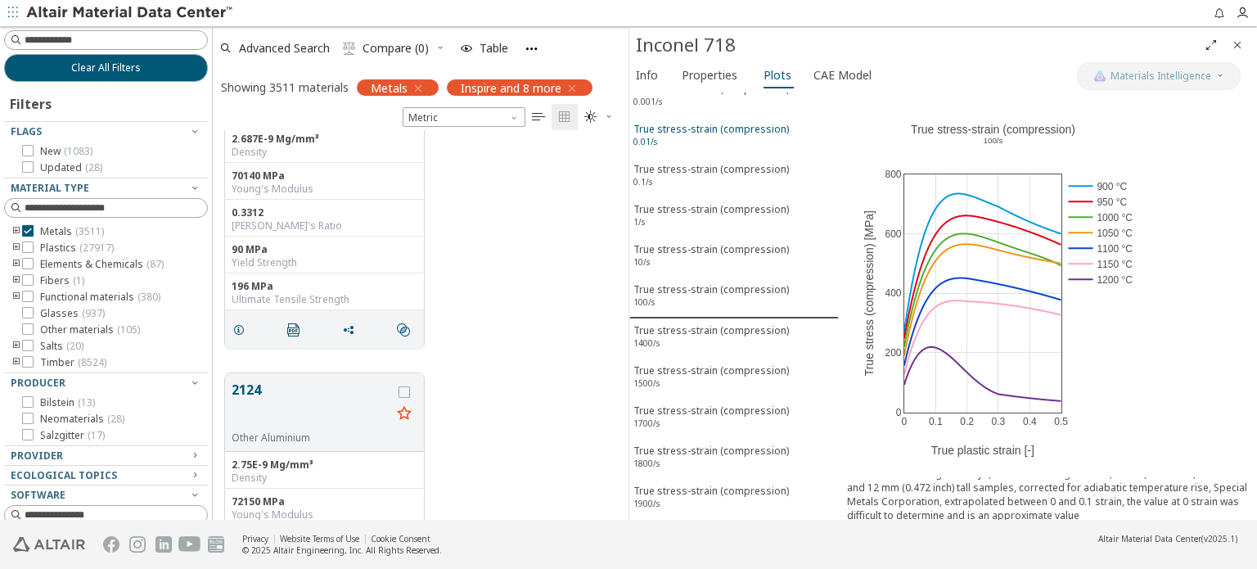
click at [724, 130] on div "True stress-strain (compression) 0.01/s" at bounding box center [710, 137] width 155 height 30
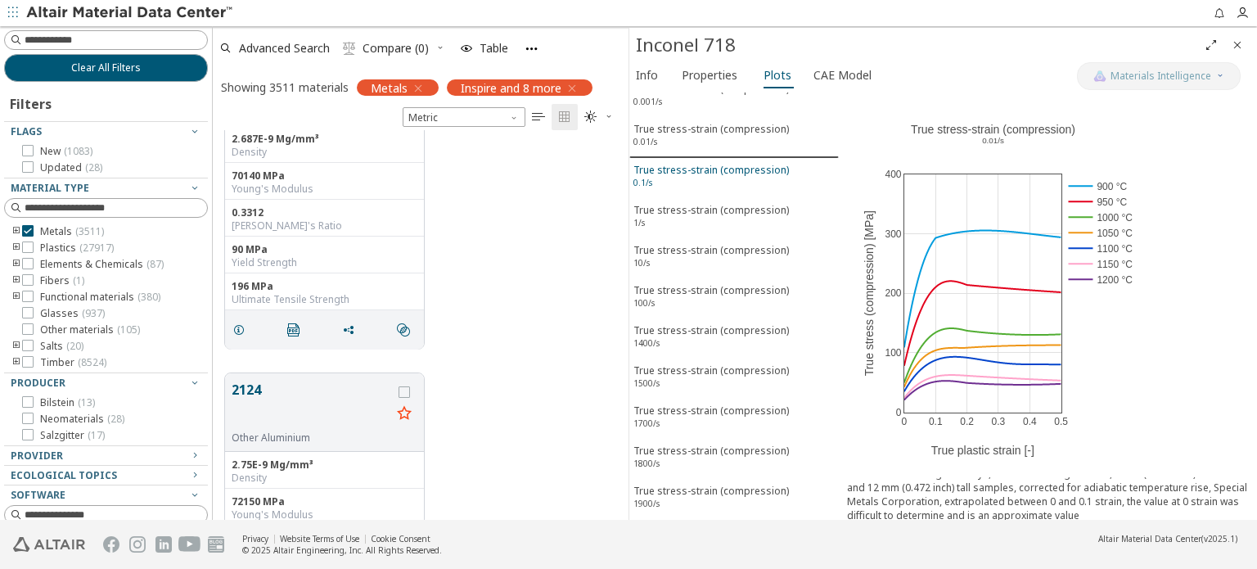
click at [722, 163] on div "True stress-strain (compression) 0.1/s" at bounding box center [710, 178] width 155 height 30
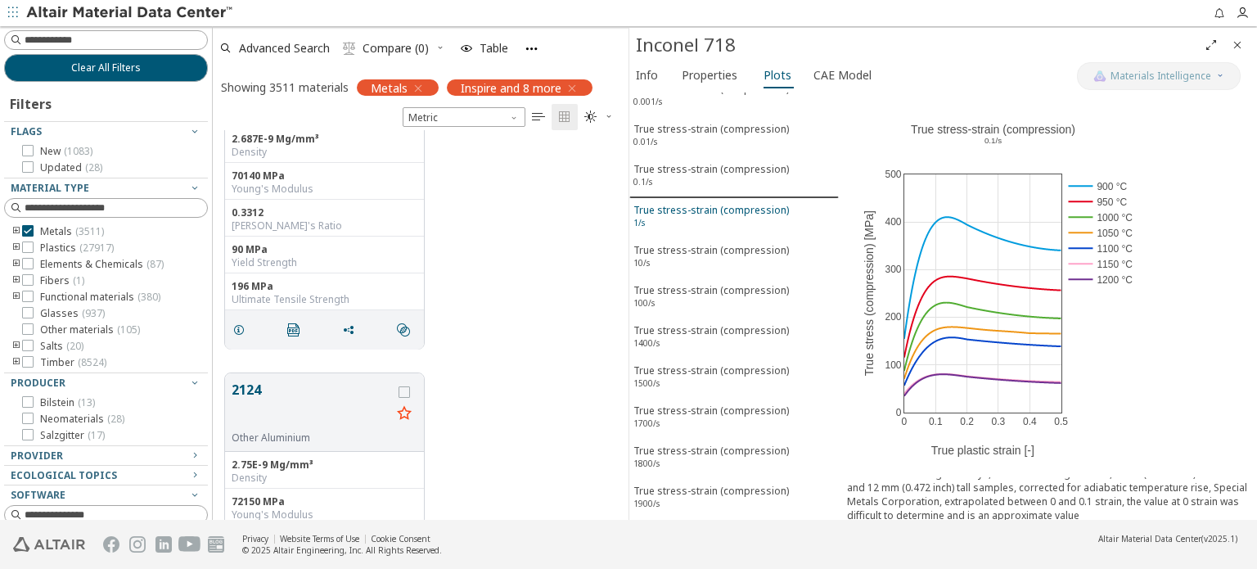
click at [719, 203] on div "True stress-strain (compression) 1/s" at bounding box center [710, 218] width 155 height 30
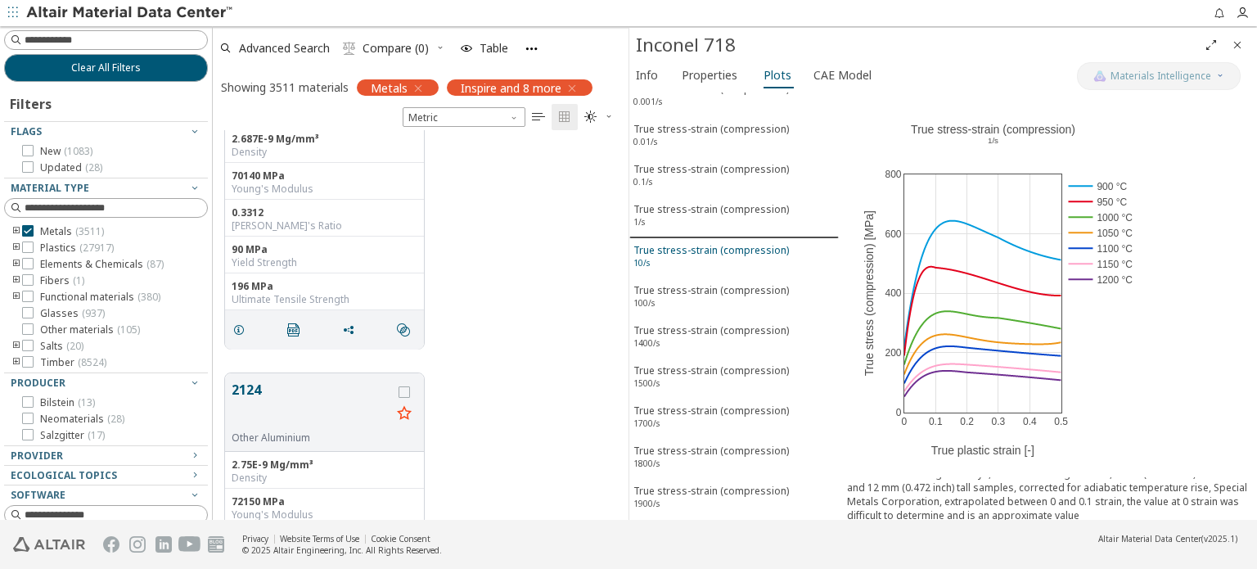
click at [713, 243] on div "True stress-strain (compression) 10/s" at bounding box center [710, 258] width 155 height 30
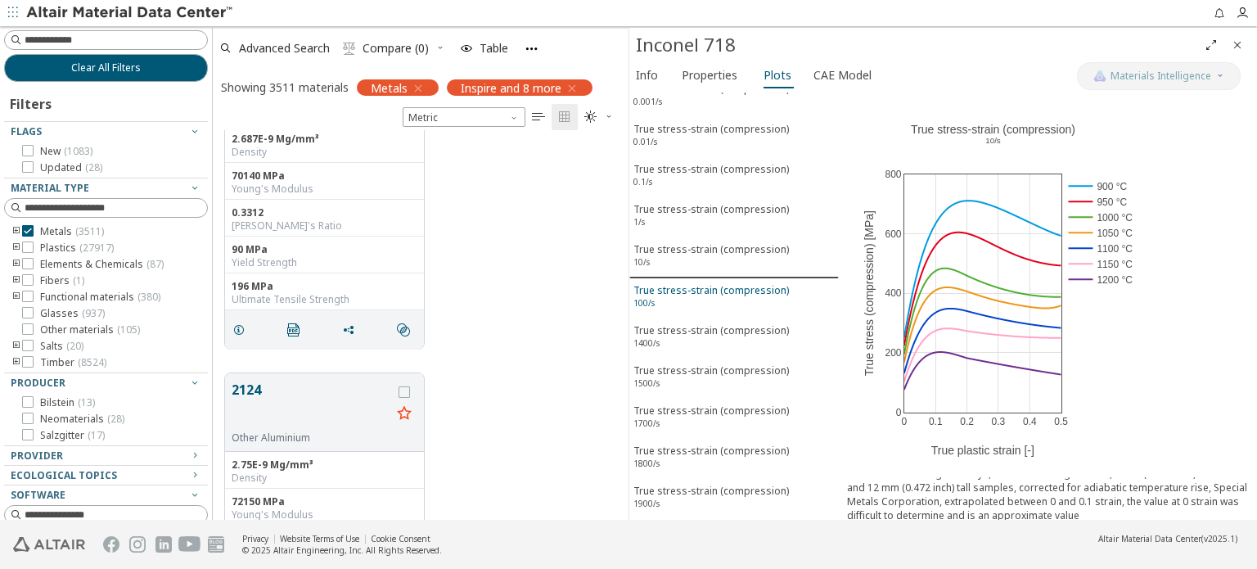
click at [712, 283] on div "True stress-strain (compression) 100/s" at bounding box center [710, 298] width 155 height 30
